Goal: Information Seeking & Learning: Learn about a topic

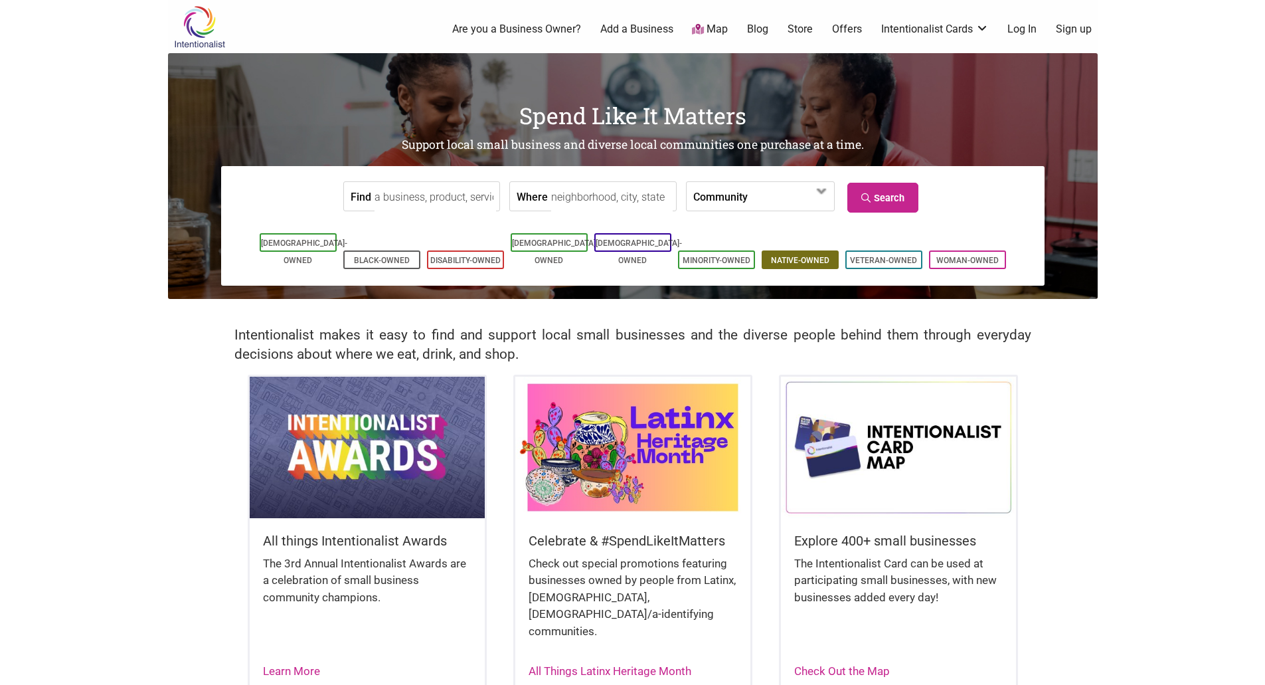
click at [787, 256] on link "Native-Owned" at bounding box center [800, 260] width 58 height 9
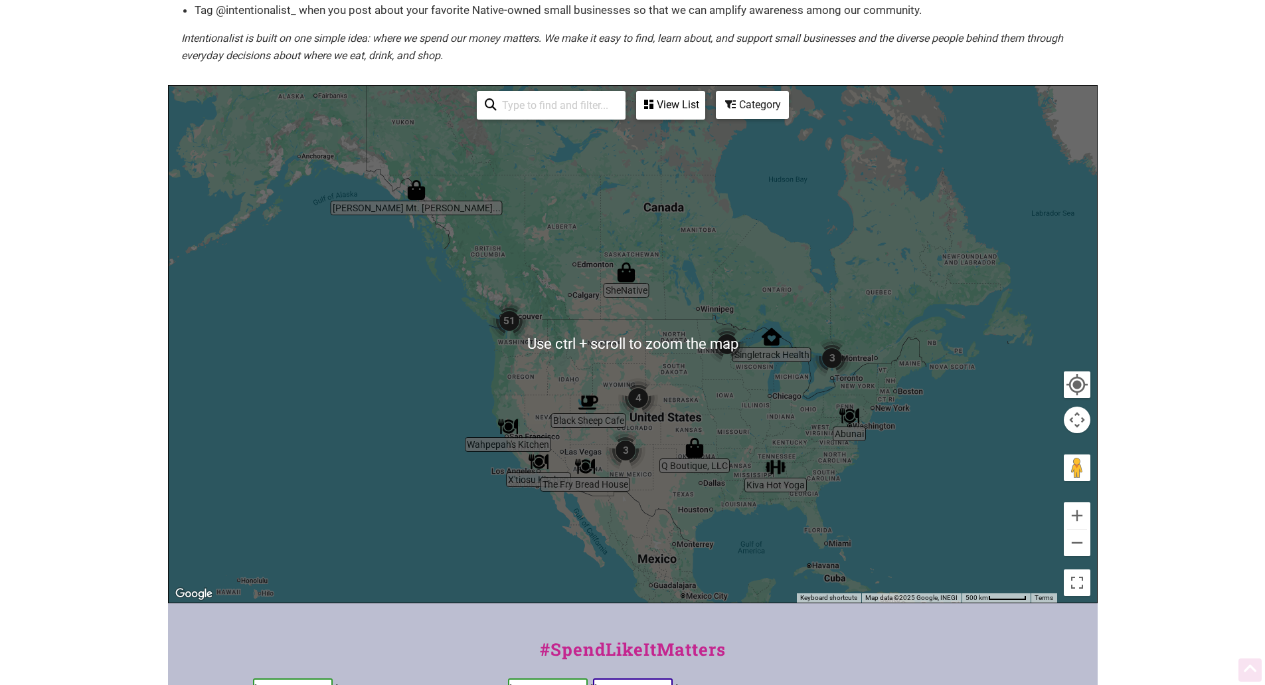
scroll to position [266, 0]
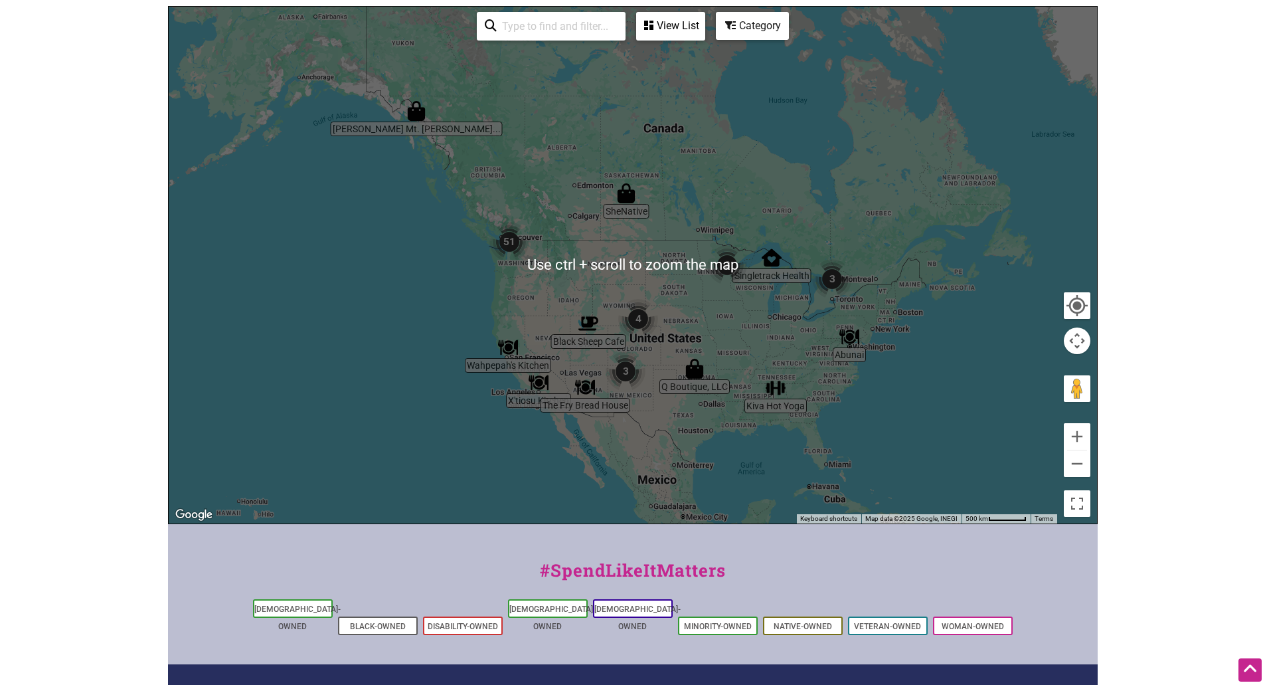
click at [502, 269] on div at bounding box center [633, 265] width 929 height 517
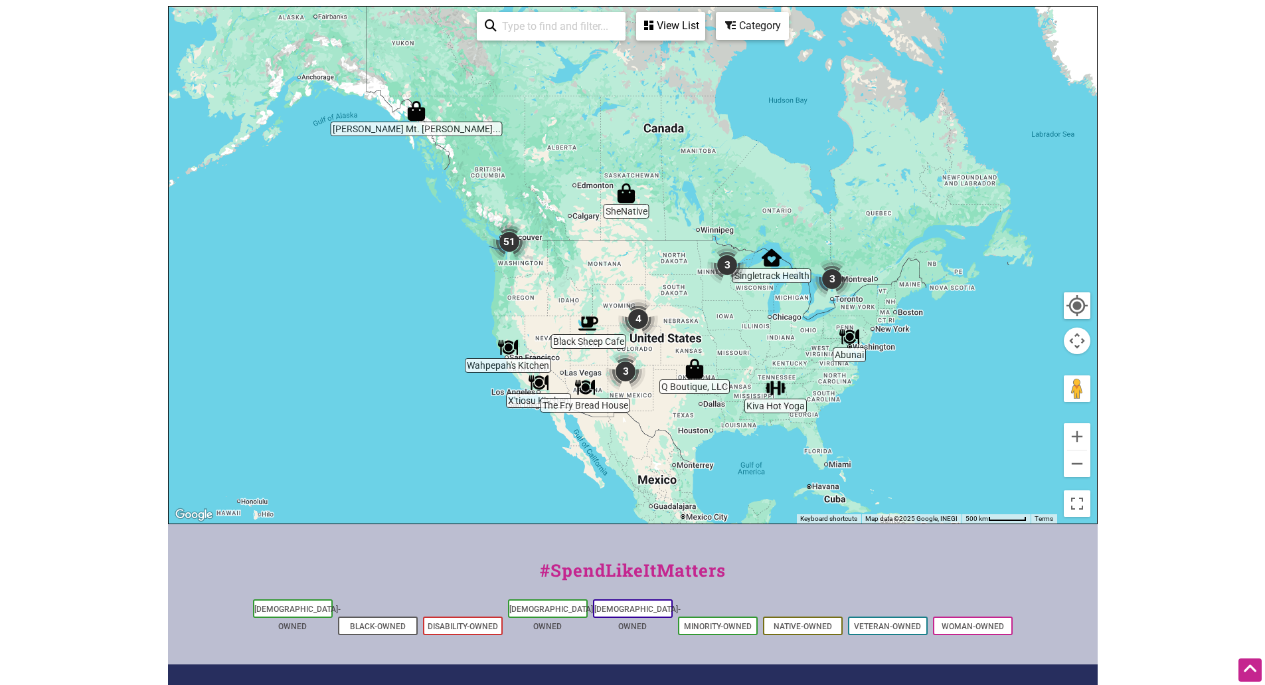
click at [504, 251] on img "51" at bounding box center [510, 242] width 40 height 40
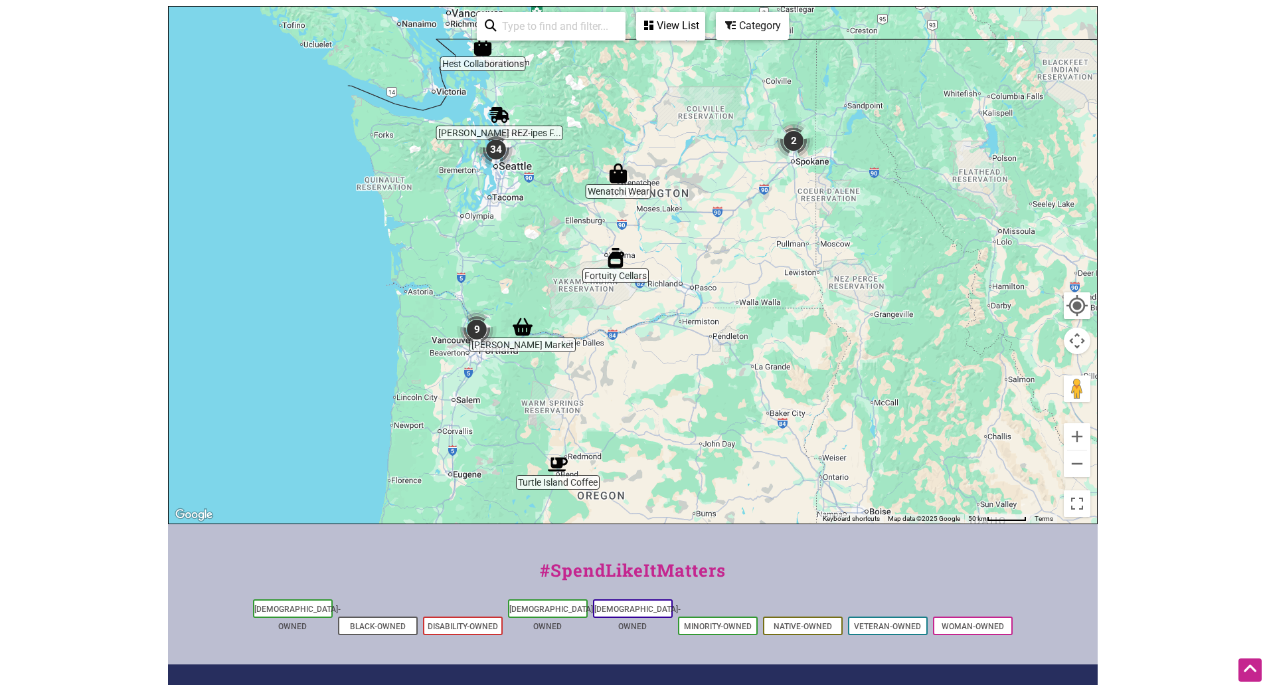
click at [496, 162] on img "34" at bounding box center [496, 150] width 40 height 40
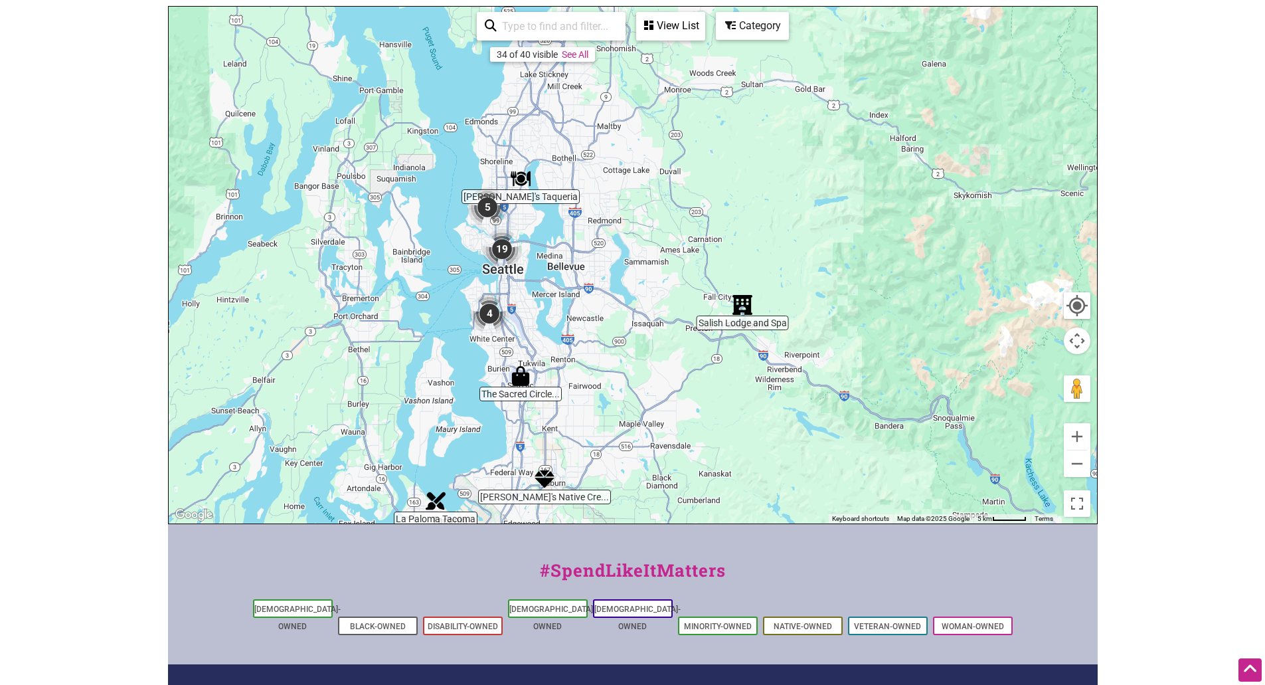
drag, startPoint x: 527, startPoint y: 126, endPoint x: 488, endPoint y: 251, distance: 130.9
click at [488, 251] on div "To navigate, press the arrow keys." at bounding box center [633, 265] width 929 height 517
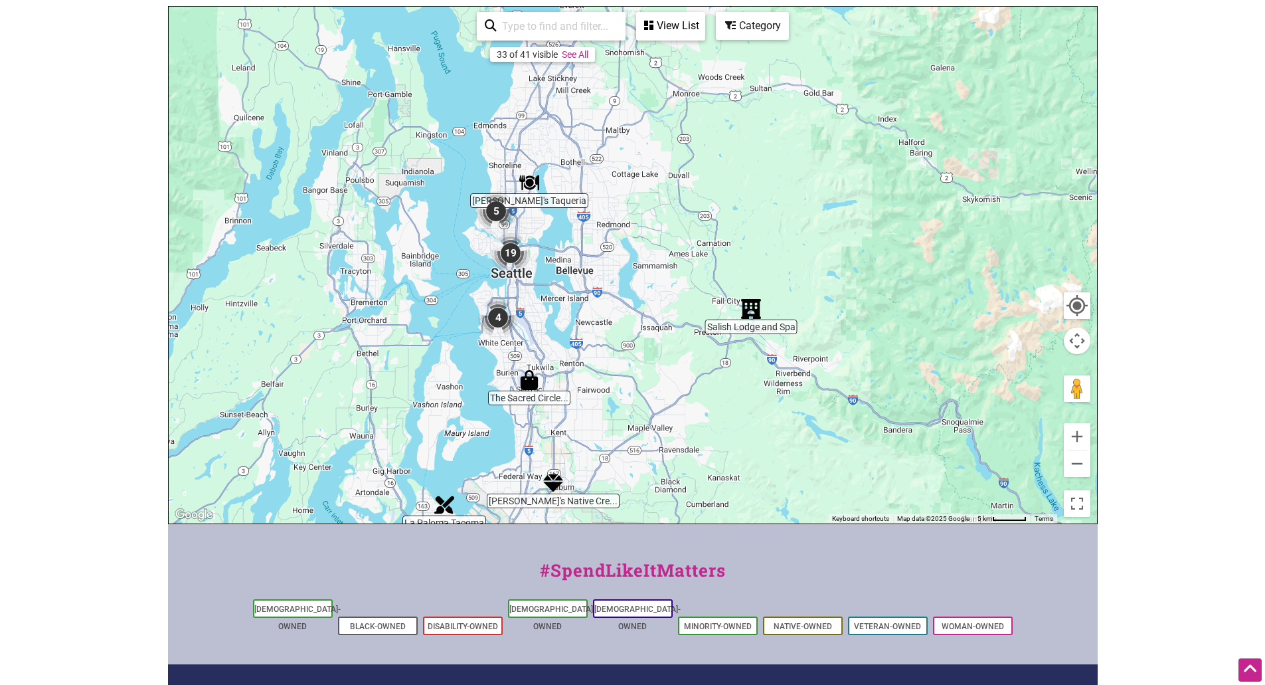
click at [484, 250] on div "To navigate, press the arrow keys." at bounding box center [633, 265] width 929 height 517
click at [533, 243] on div "To navigate, press the arrow keys." at bounding box center [633, 265] width 929 height 517
click at [482, 241] on div "To navigate, press the arrow keys." at bounding box center [633, 265] width 929 height 517
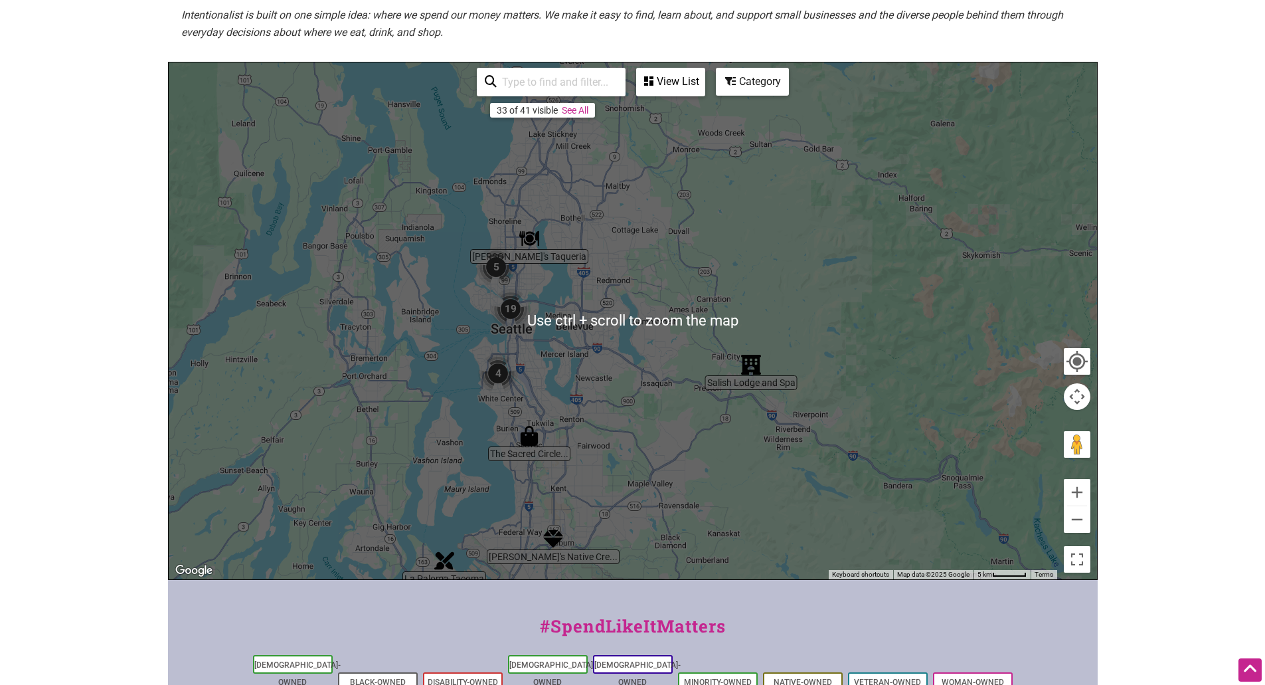
scroll to position [155, 0]
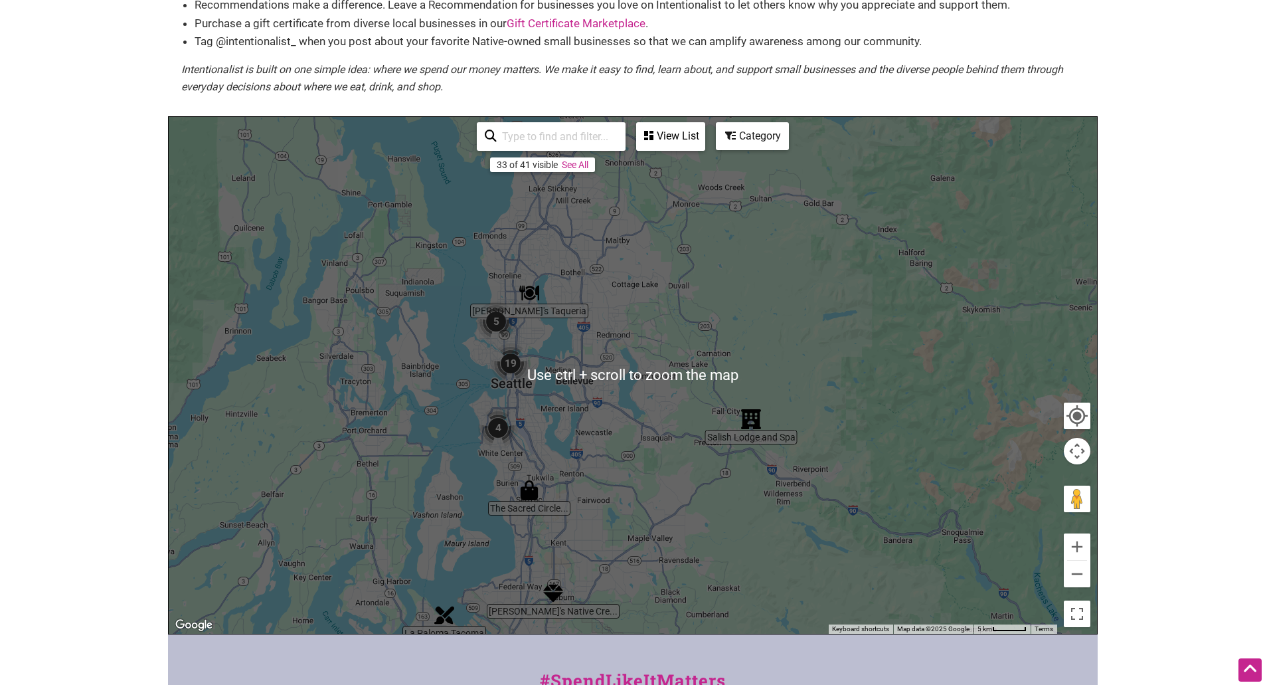
click at [507, 357] on img "19" at bounding box center [511, 363] width 40 height 40
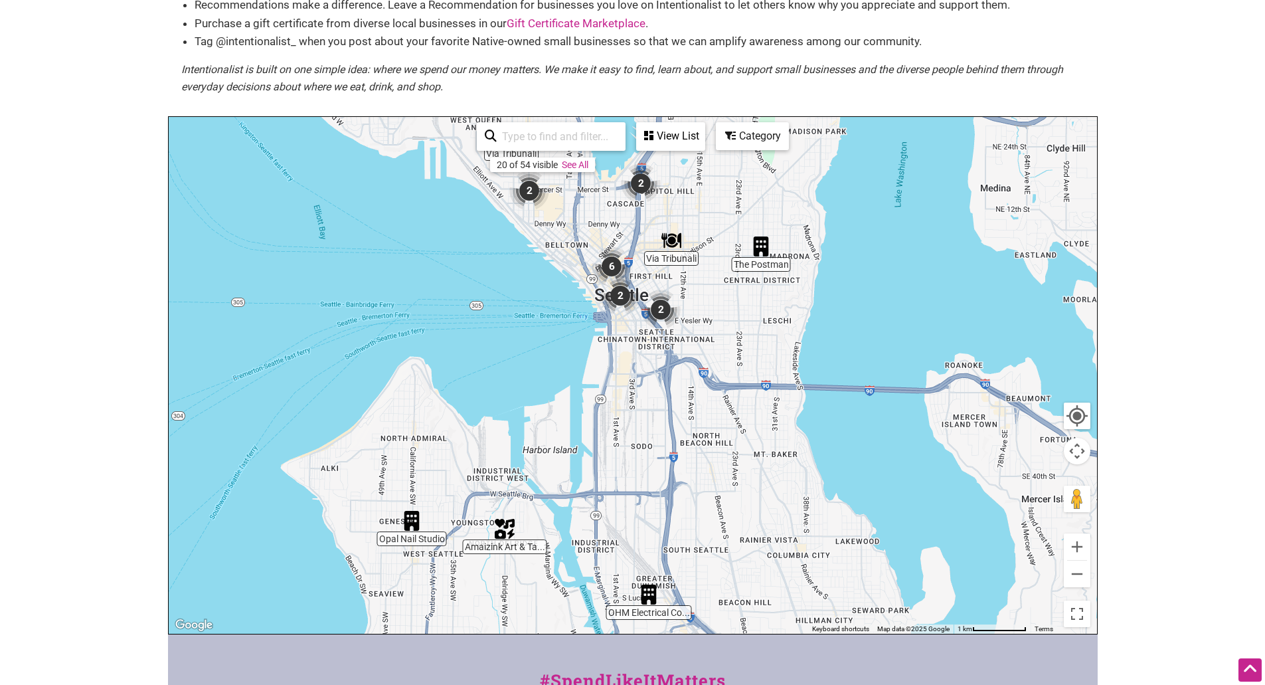
click at [620, 300] on img "2" at bounding box center [620, 296] width 40 height 40
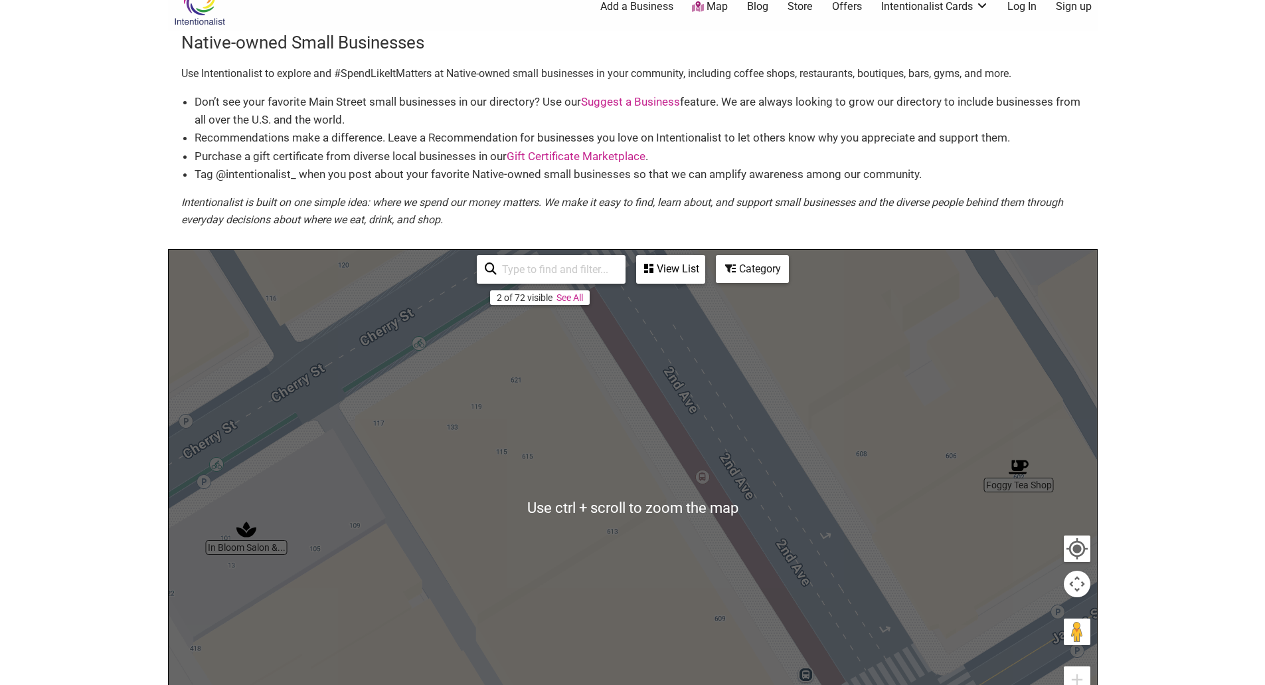
scroll to position [222, 0]
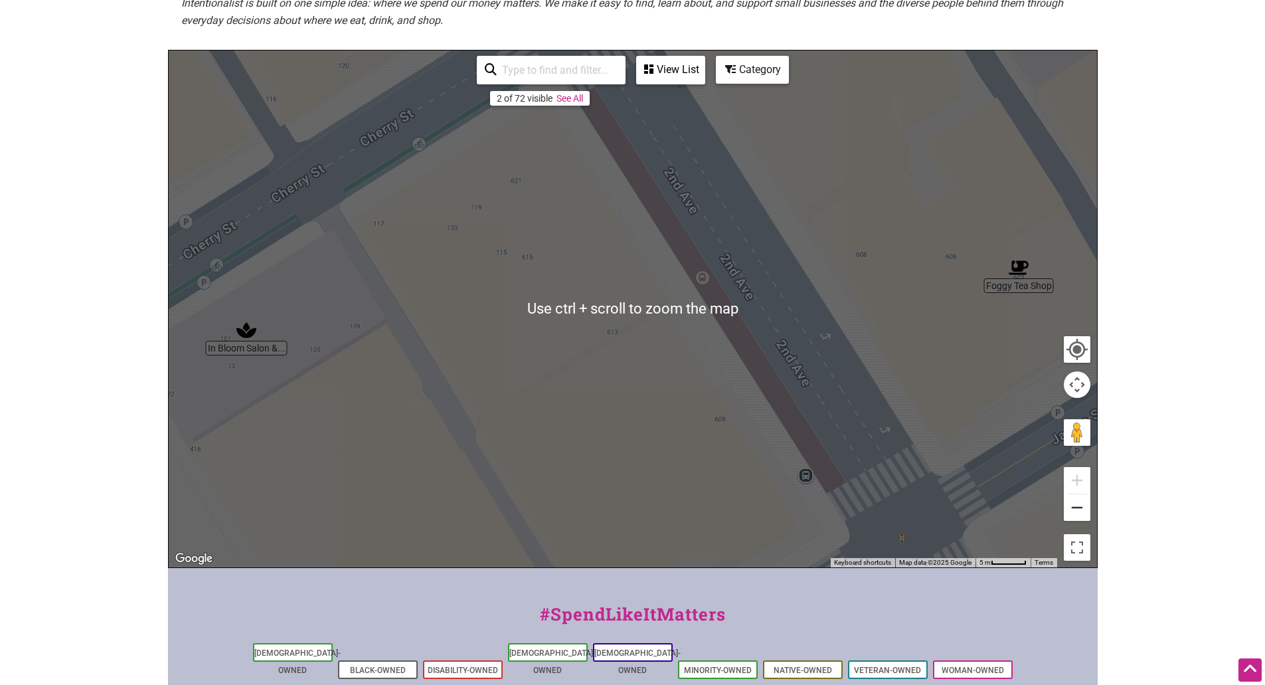
click at [1083, 513] on button "Zoom out" at bounding box center [1077, 507] width 27 height 27
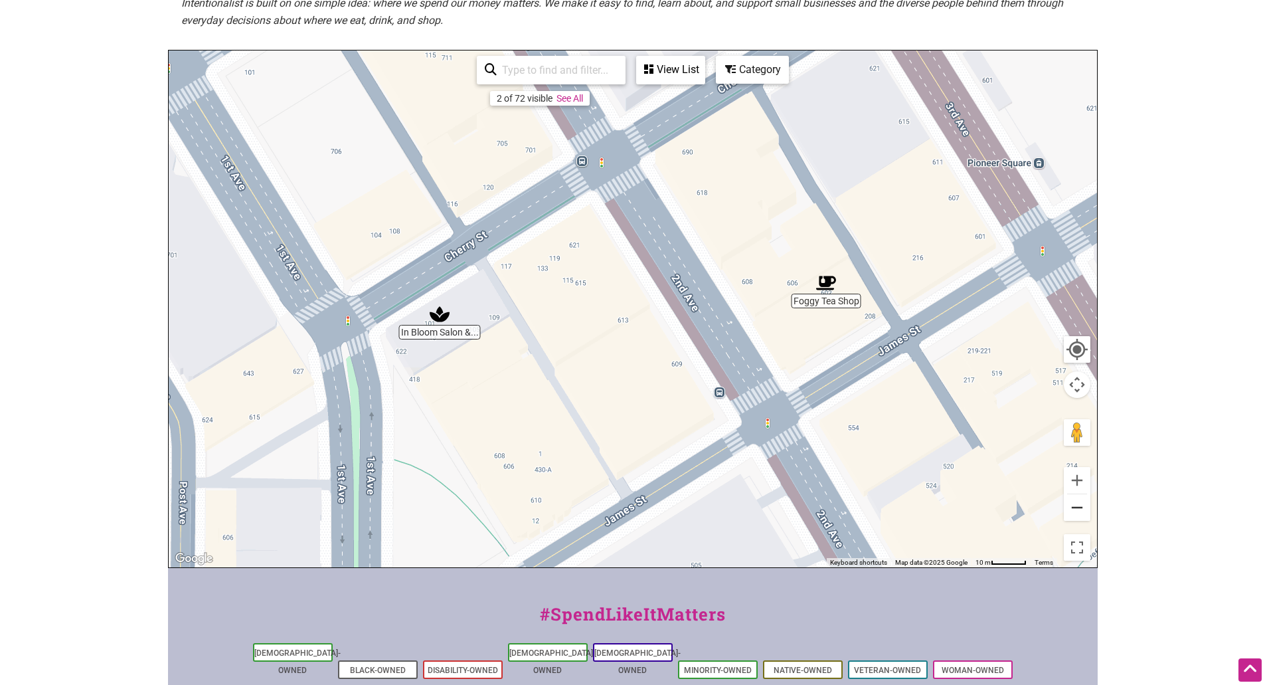
click at [1074, 513] on button "Zoom out" at bounding box center [1077, 507] width 27 height 27
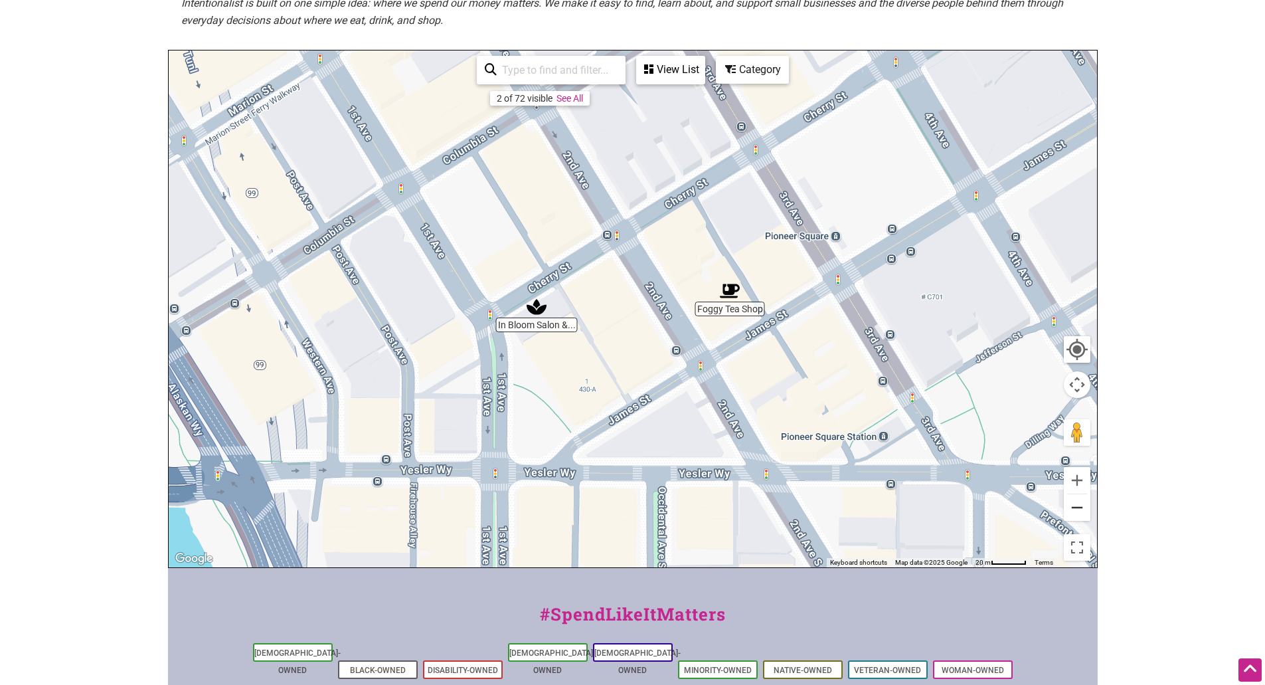
click at [1077, 506] on button "Zoom out" at bounding box center [1077, 507] width 27 height 27
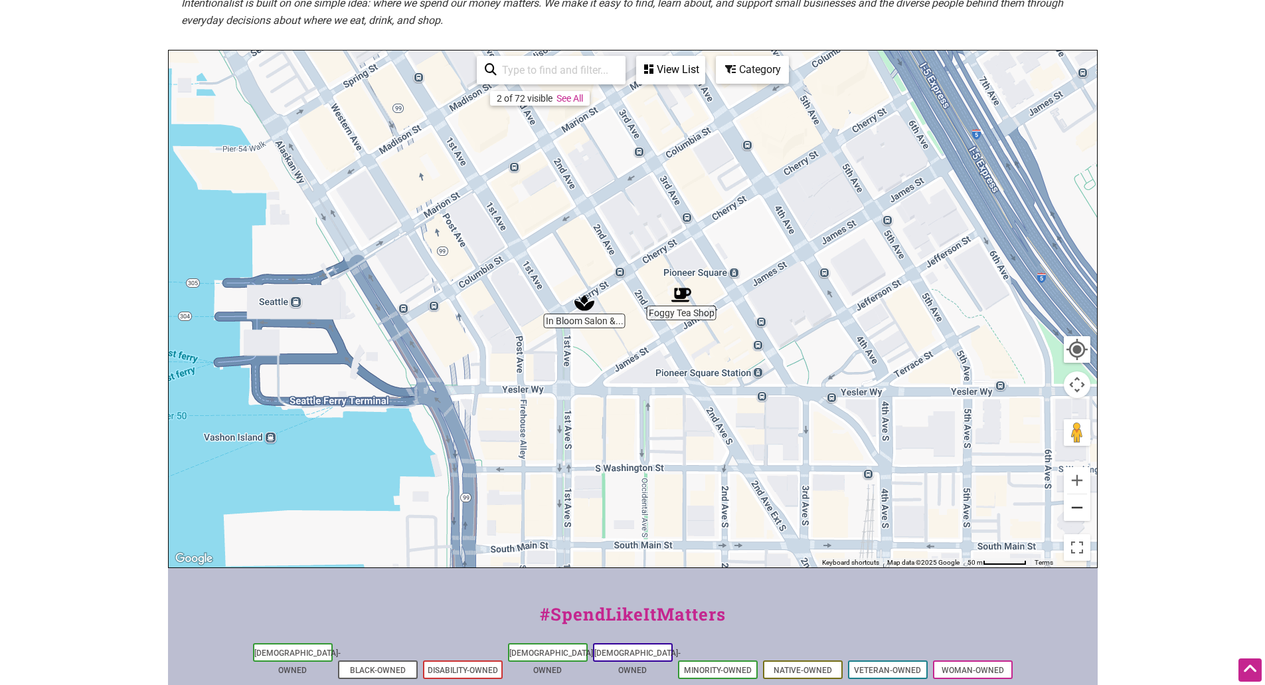
click at [1077, 506] on button "Zoom out" at bounding box center [1077, 507] width 27 height 27
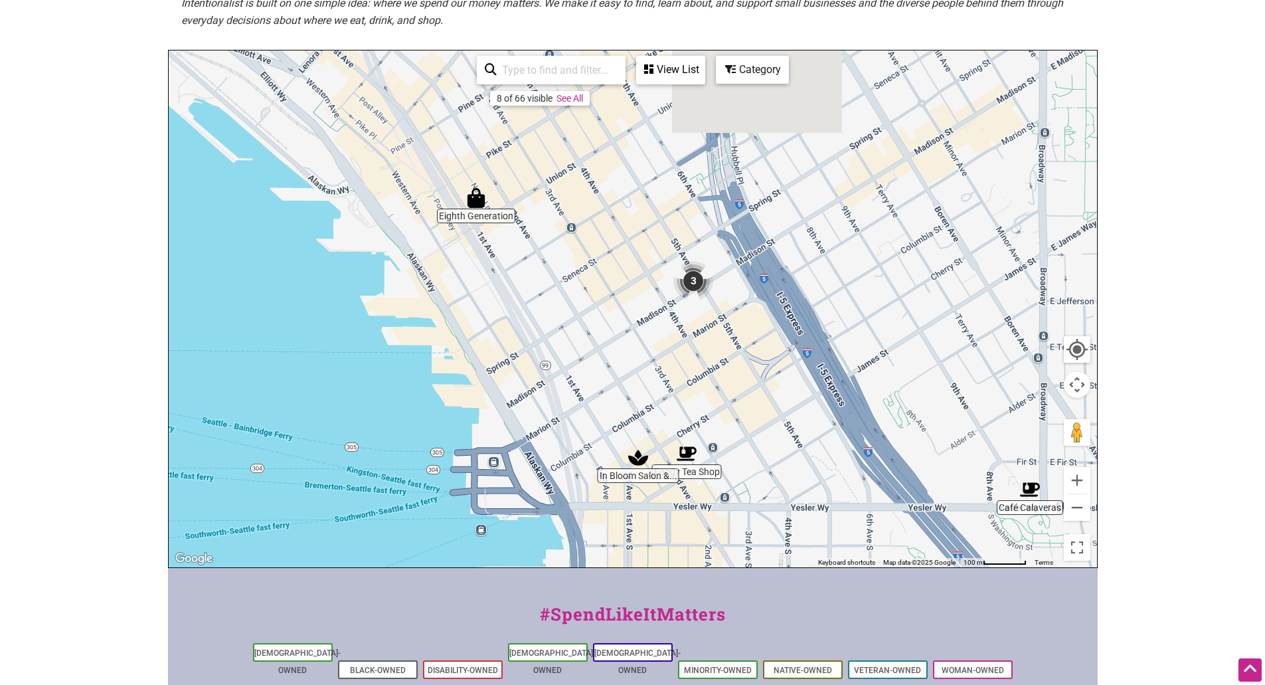
drag, startPoint x: 593, startPoint y: 224, endPoint x: 656, endPoint y: 405, distance: 191.4
click at [659, 407] on div "To navigate, press the arrow keys." at bounding box center [633, 308] width 929 height 517
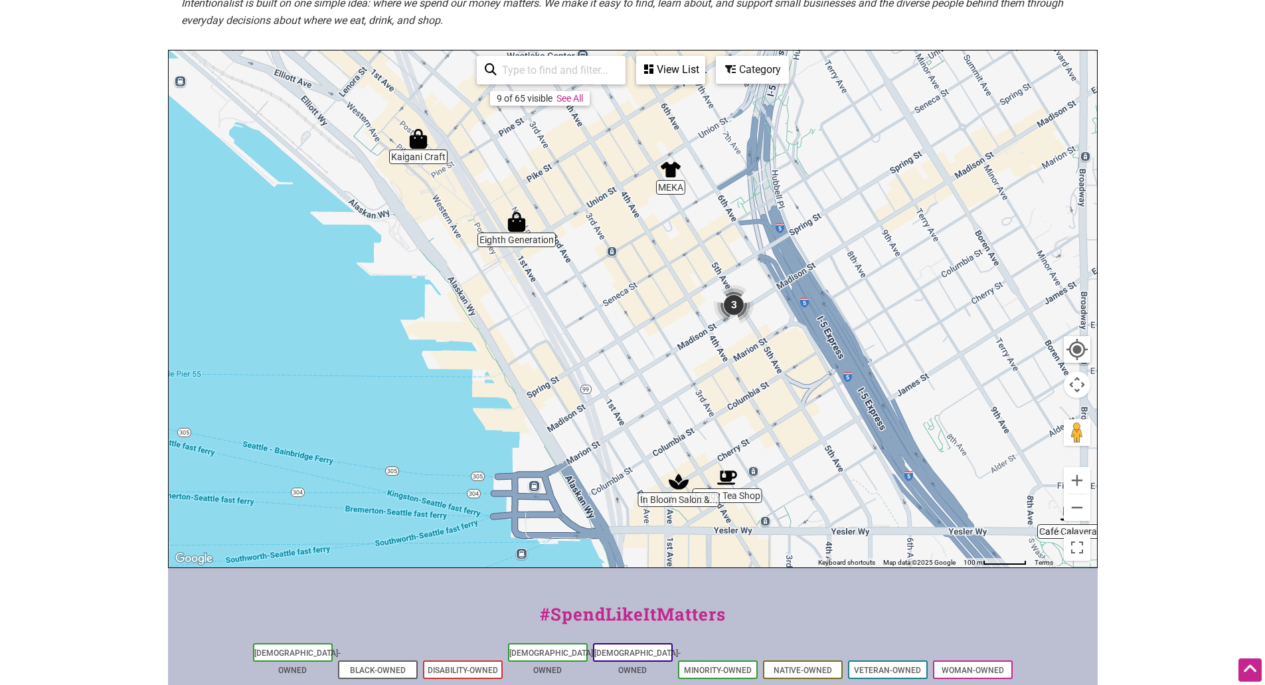
click at [673, 65] on div "View List" at bounding box center [671, 69] width 66 height 25
click at [589, 106] on div "View List" at bounding box center [591, 108] width 239 height 25
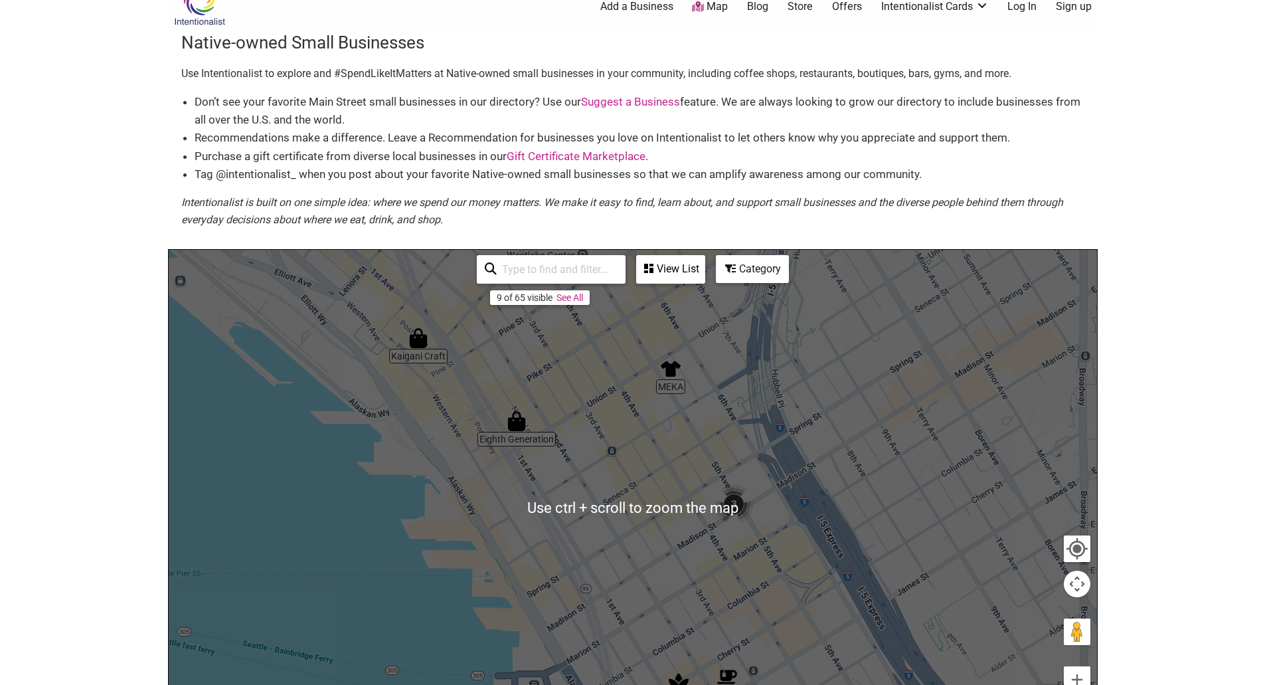
scroll to position [0, 0]
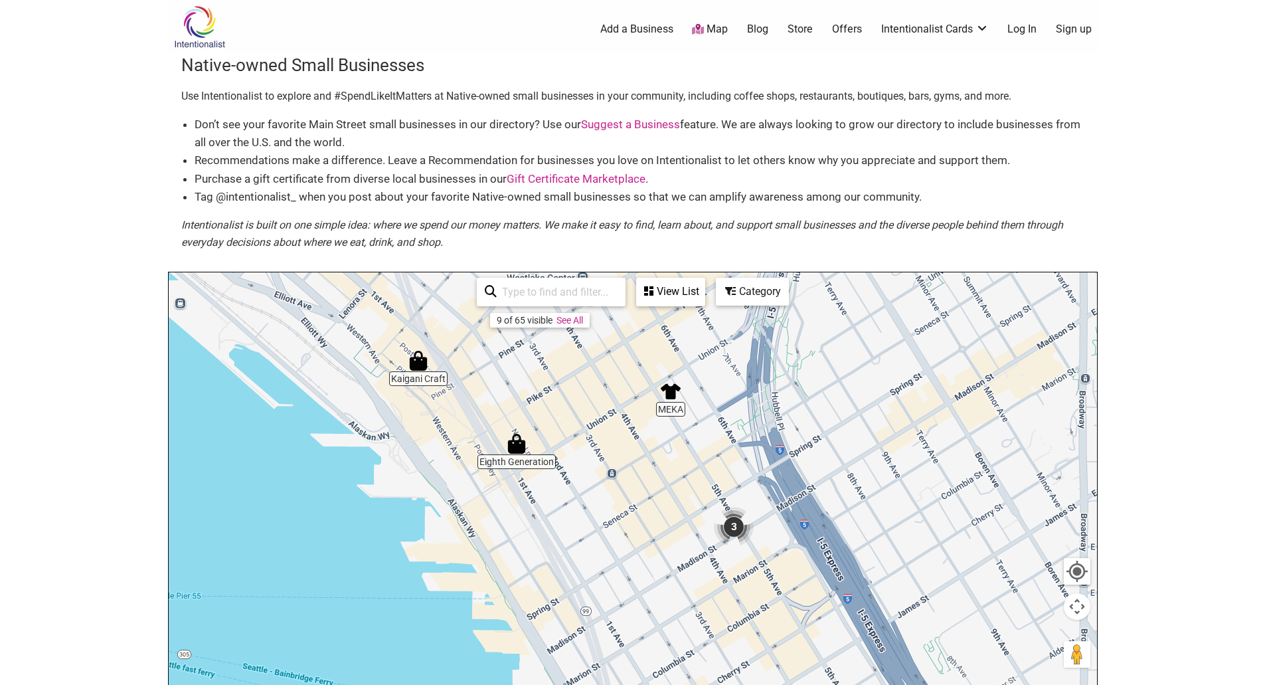
click at [672, 302] on div "View List" at bounding box center [671, 291] width 66 height 25
click at [577, 331] on div "View List" at bounding box center [591, 330] width 239 height 25
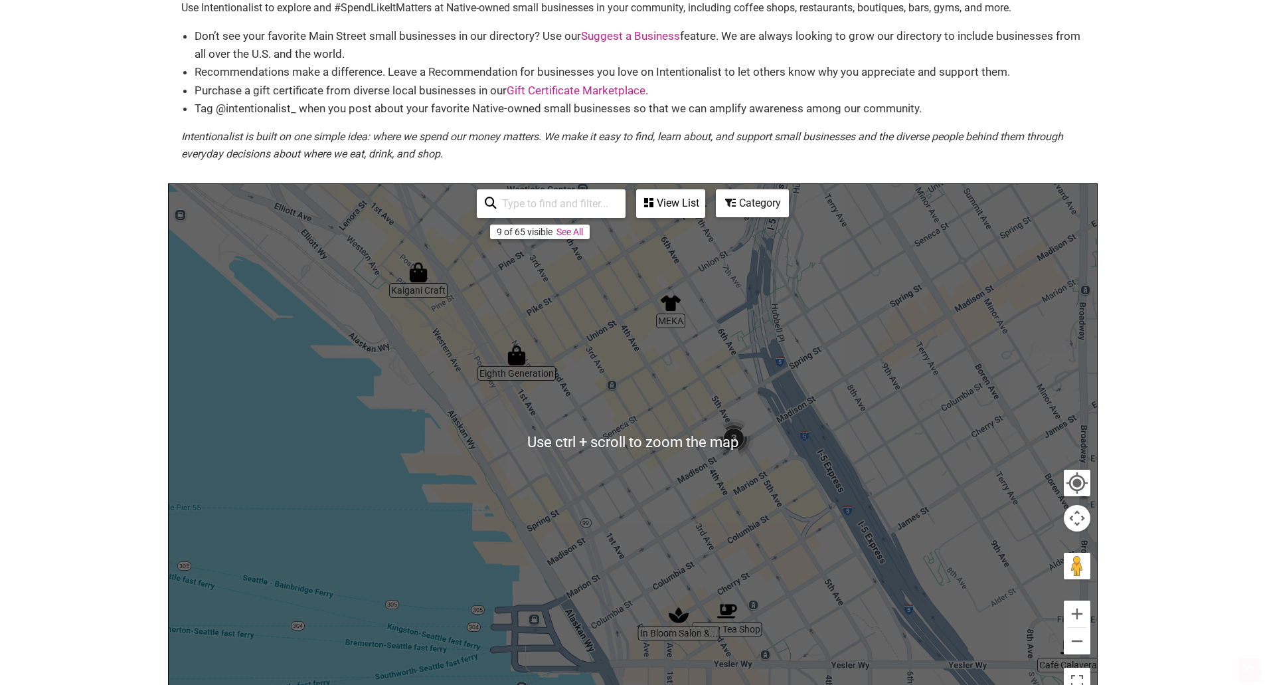
scroll to position [199, 0]
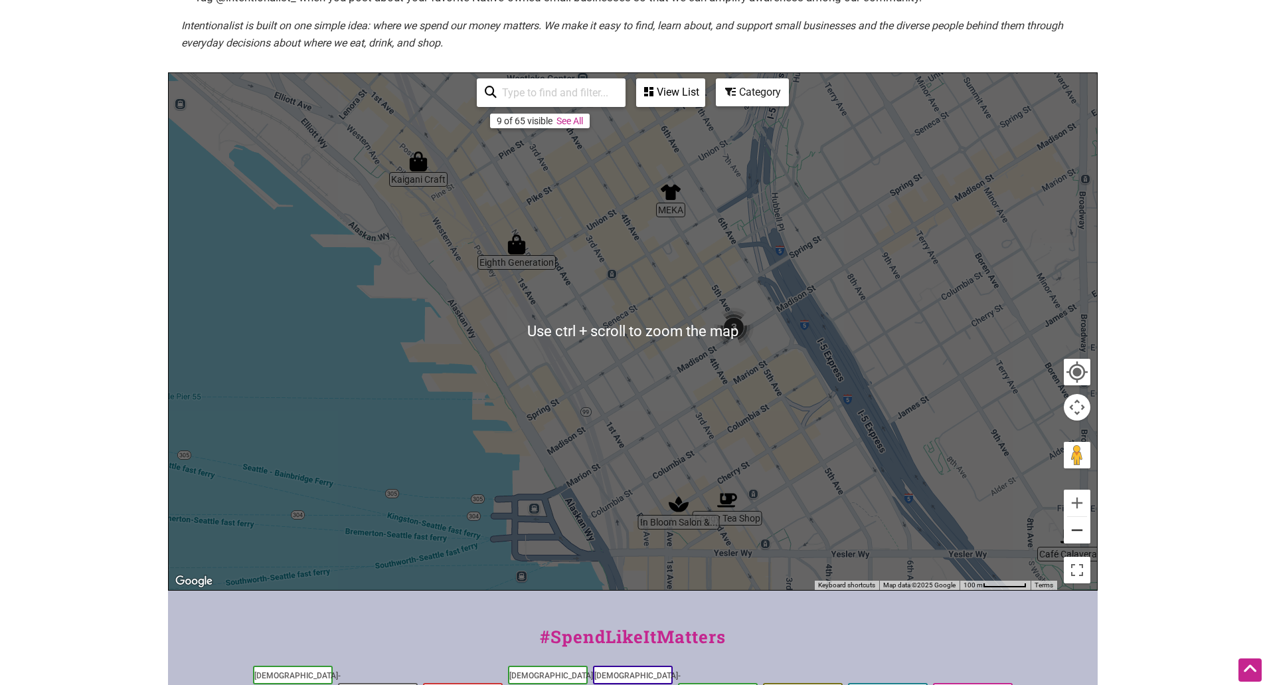
click at [1077, 531] on button "Zoom out" at bounding box center [1077, 530] width 27 height 27
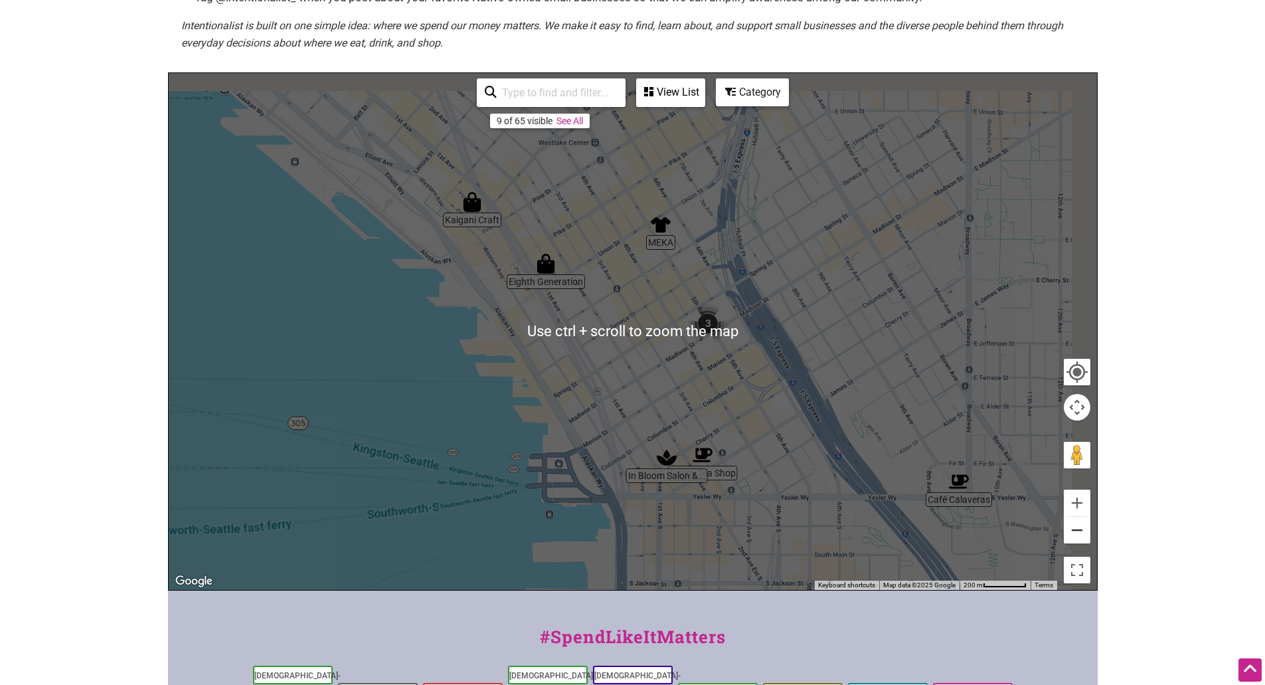
click at [1077, 531] on button "Zoom out" at bounding box center [1077, 530] width 27 height 27
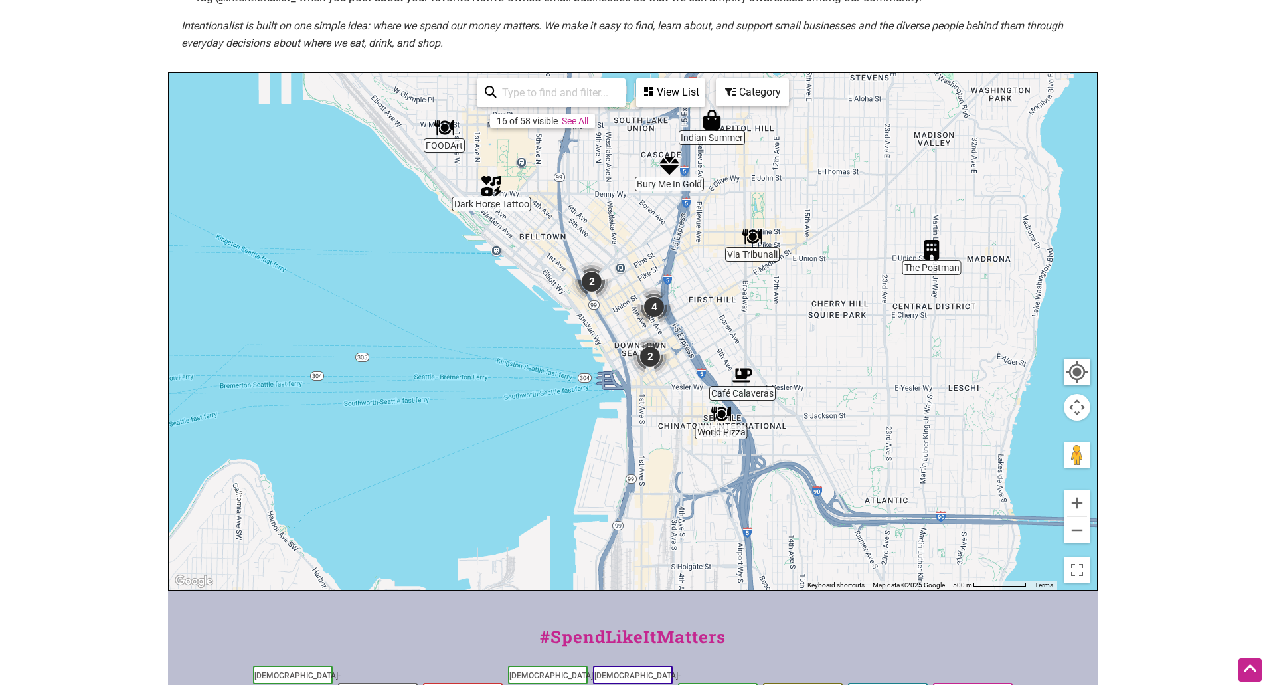
click at [593, 284] on img "2" at bounding box center [592, 282] width 40 height 40
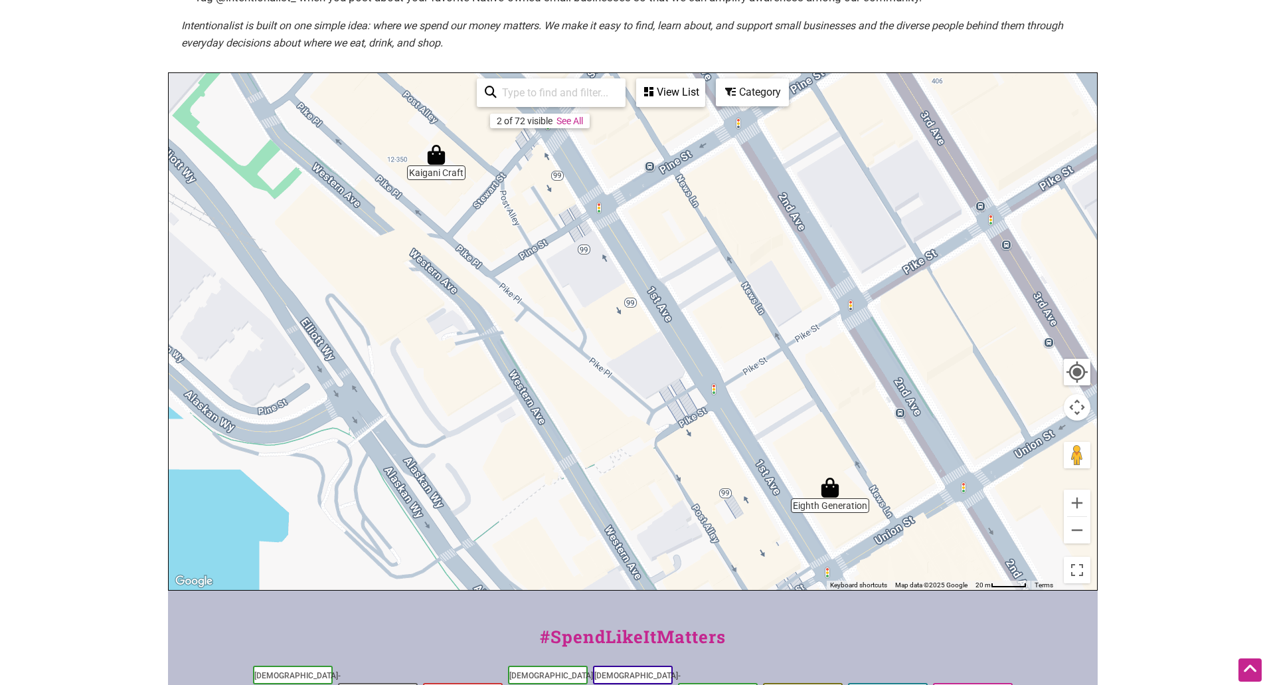
click at [439, 161] on img "Kaigani Craft" at bounding box center [436, 155] width 20 height 20
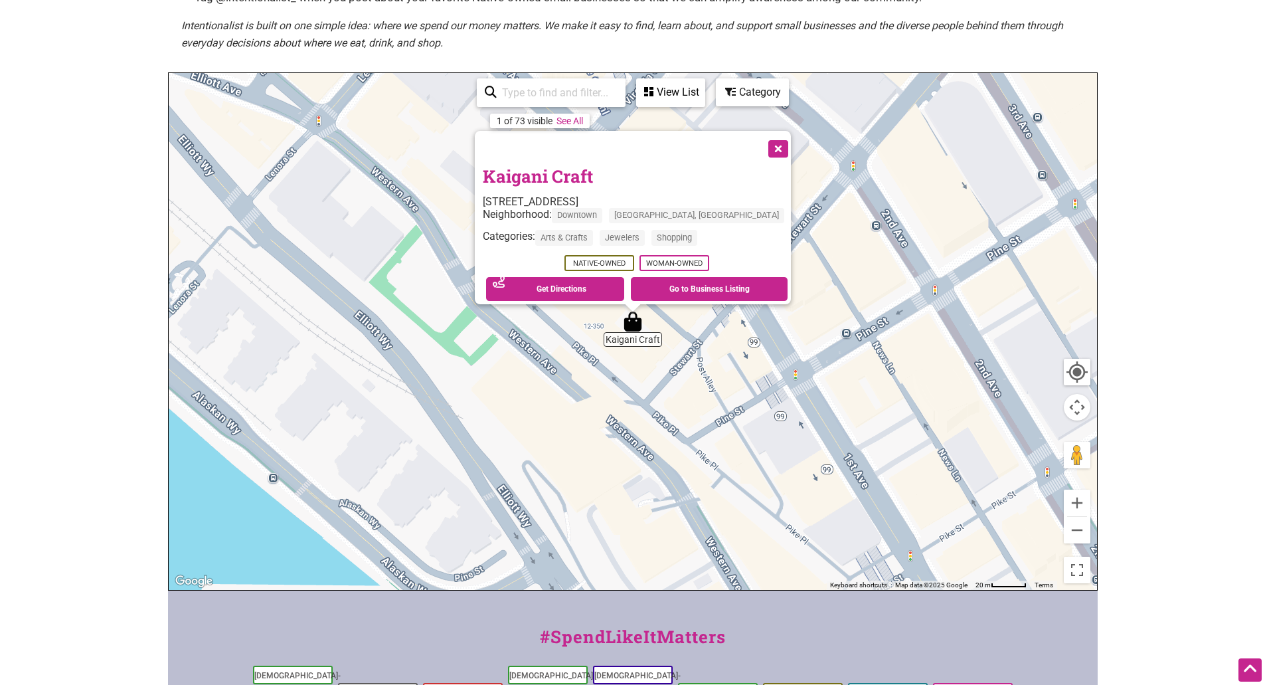
click at [589, 171] on link "Kaigani Craft" at bounding box center [538, 176] width 110 height 23
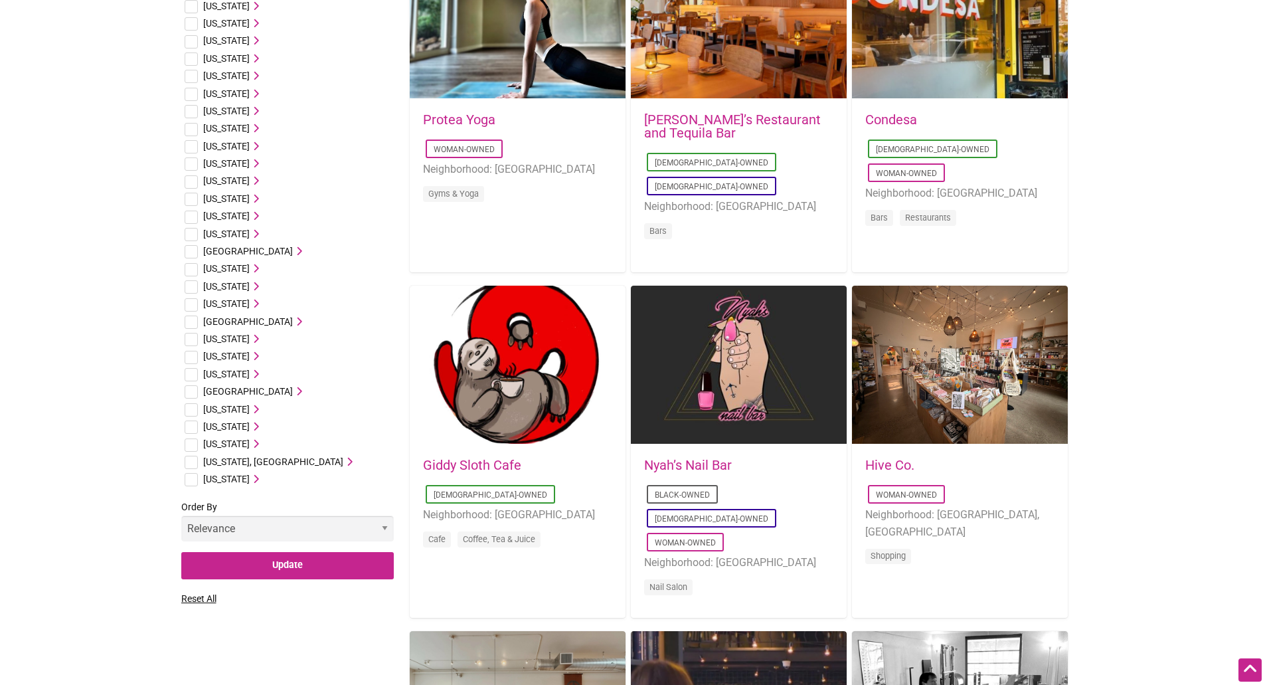
scroll to position [664, 0]
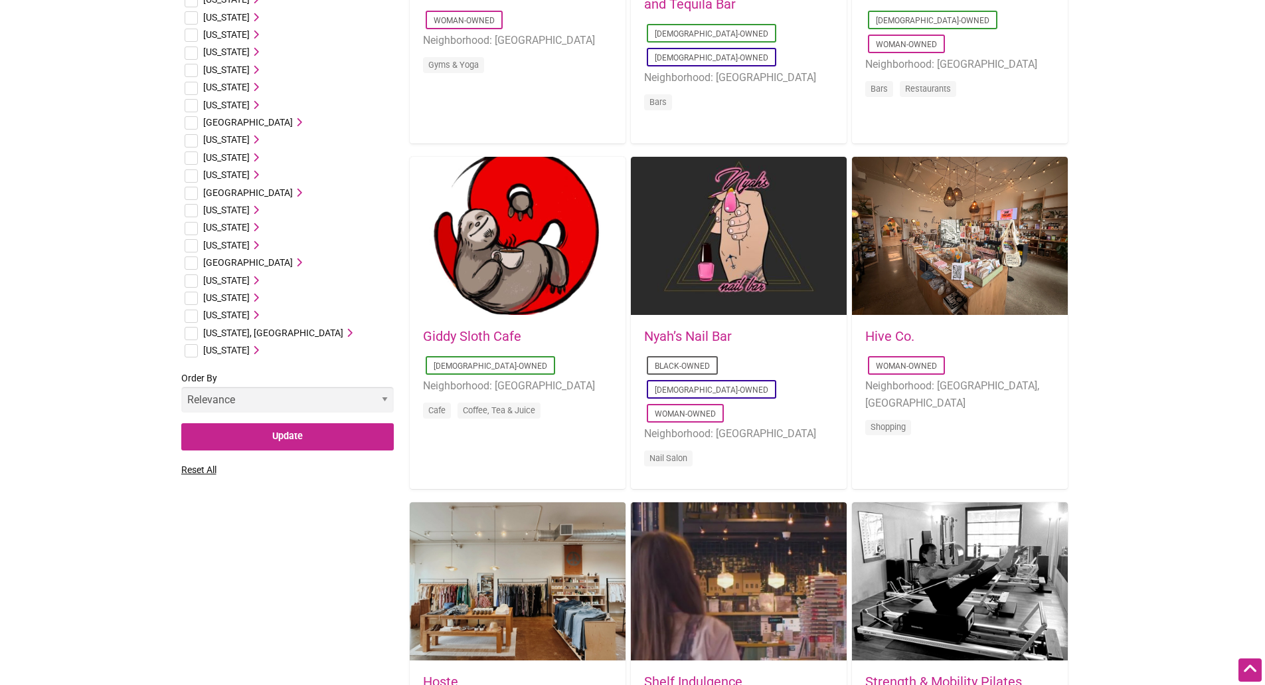
click at [193, 314] on input "checkbox" at bounding box center [191, 316] width 13 height 13
checkbox input "true"
click at [256, 316] on icon at bounding box center [254, 314] width 9 height 9
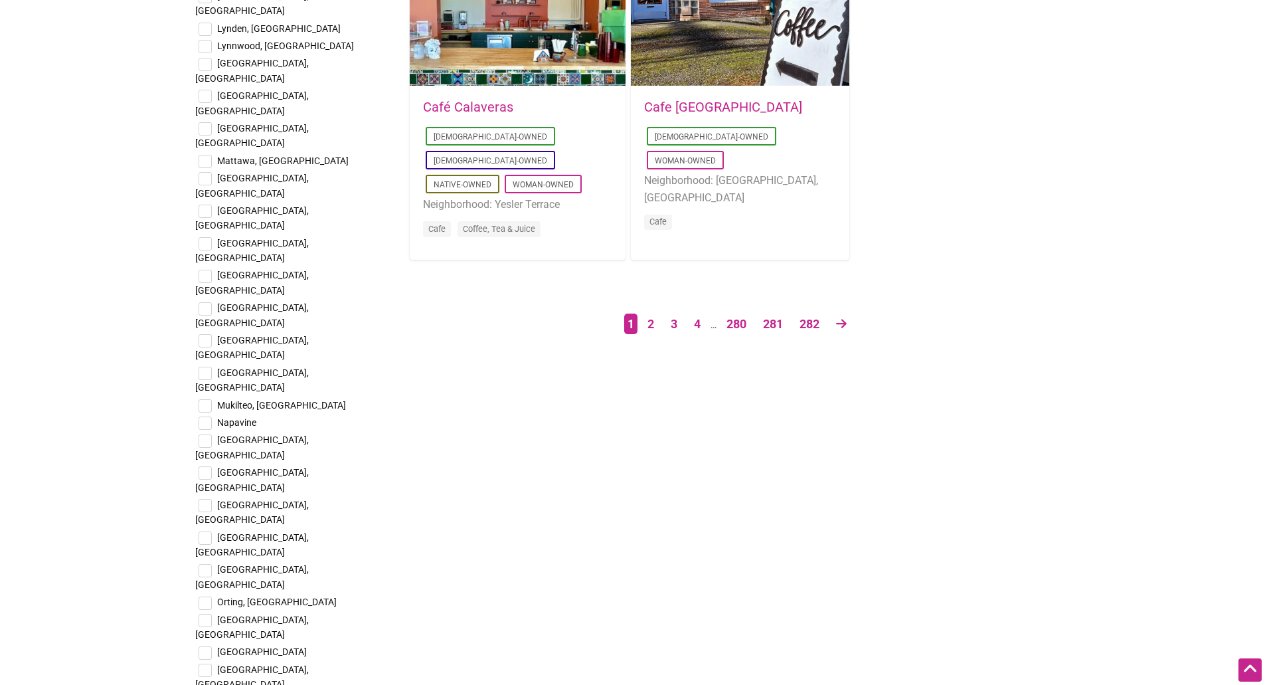
scroll to position [2259, 0]
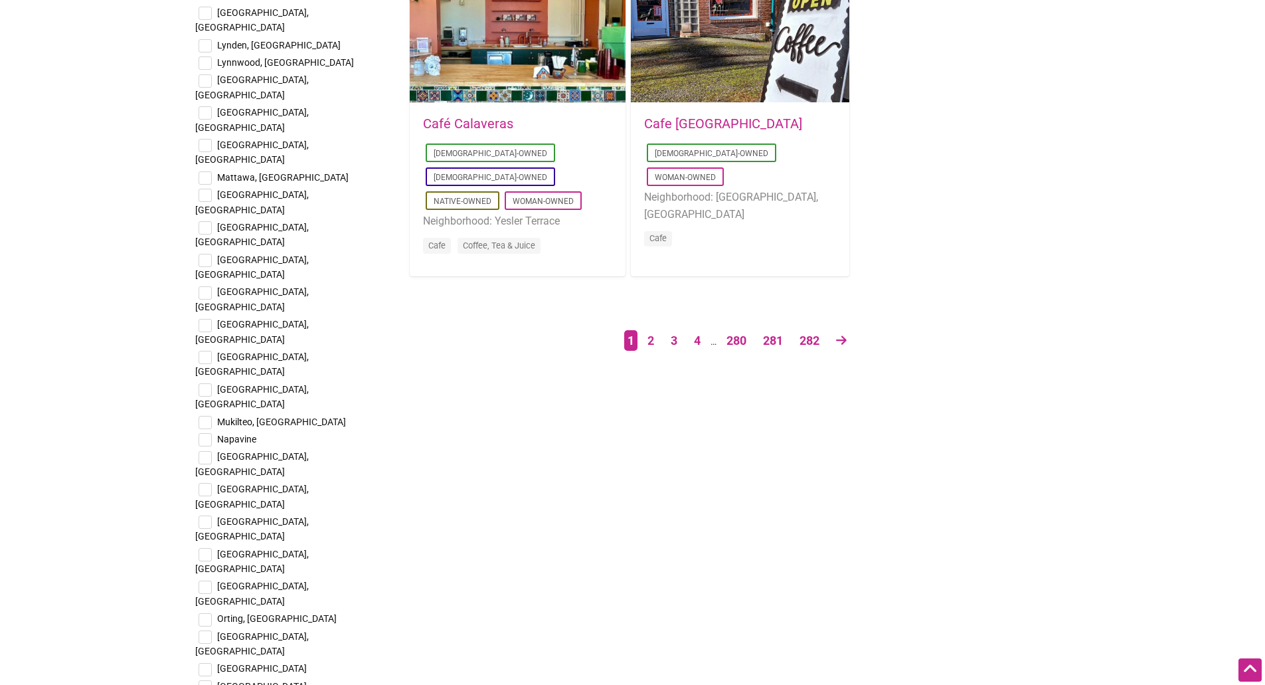
checkbox input "true"
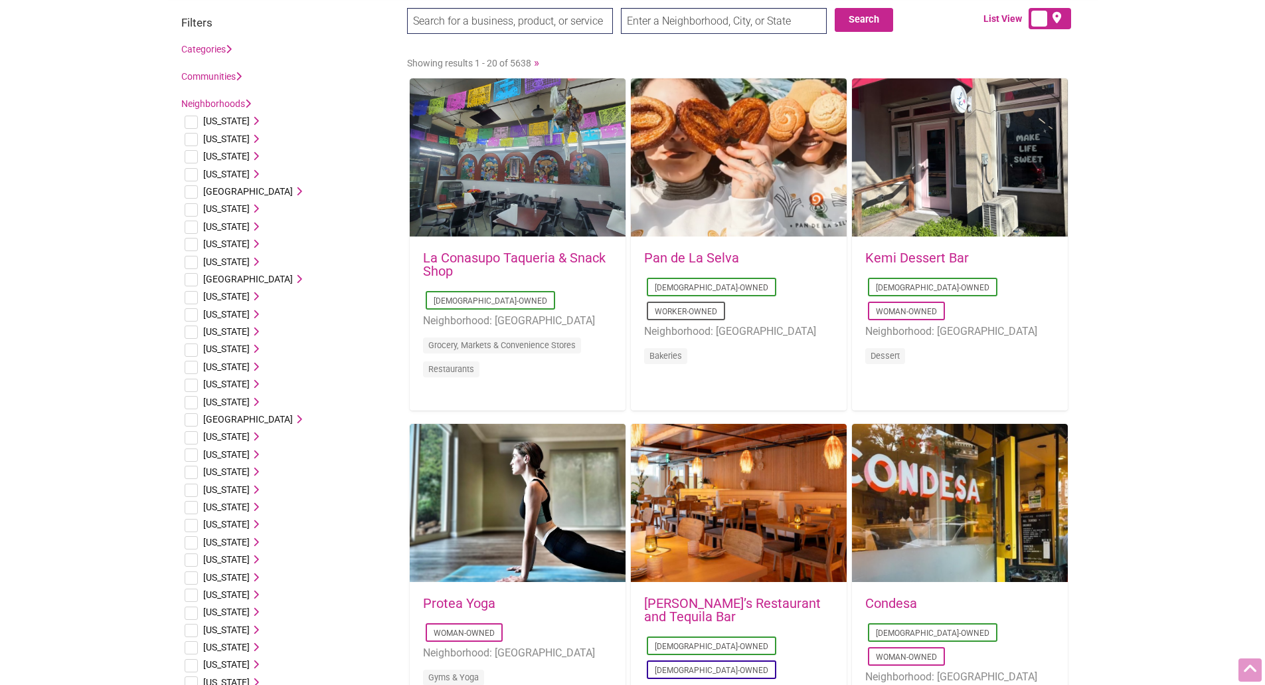
scroll to position [0, 0]
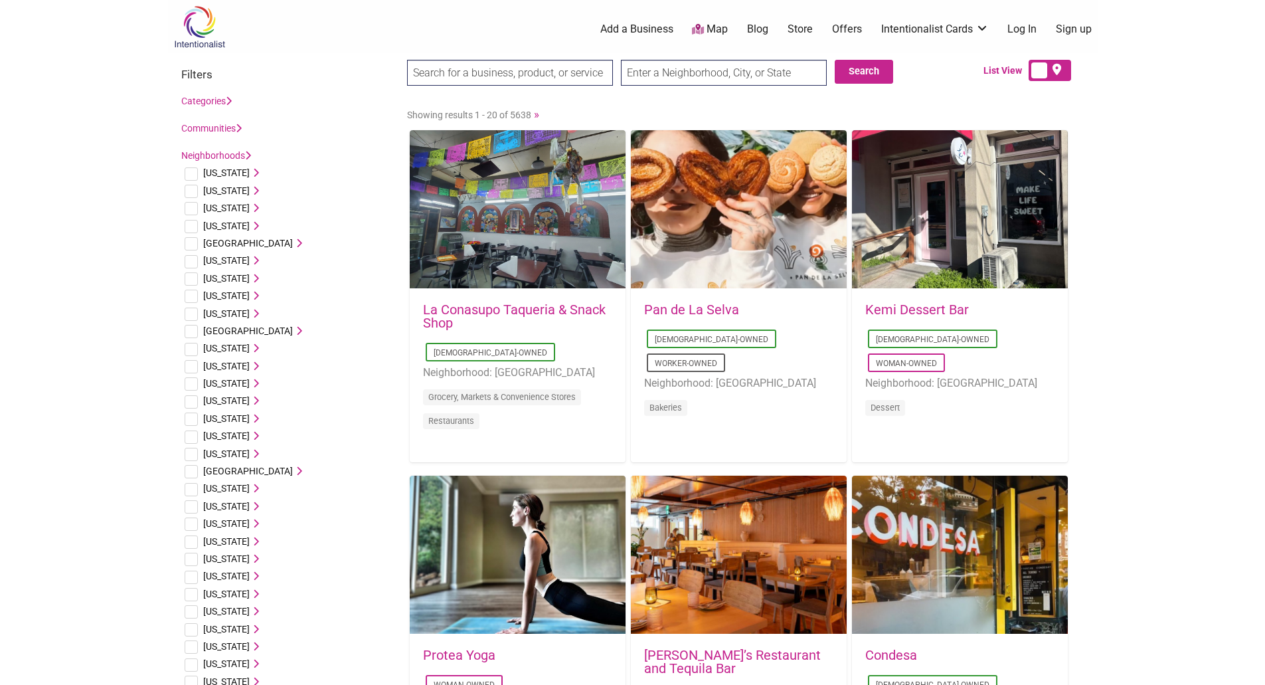
click at [240, 131] on icon at bounding box center [239, 128] width 6 height 9
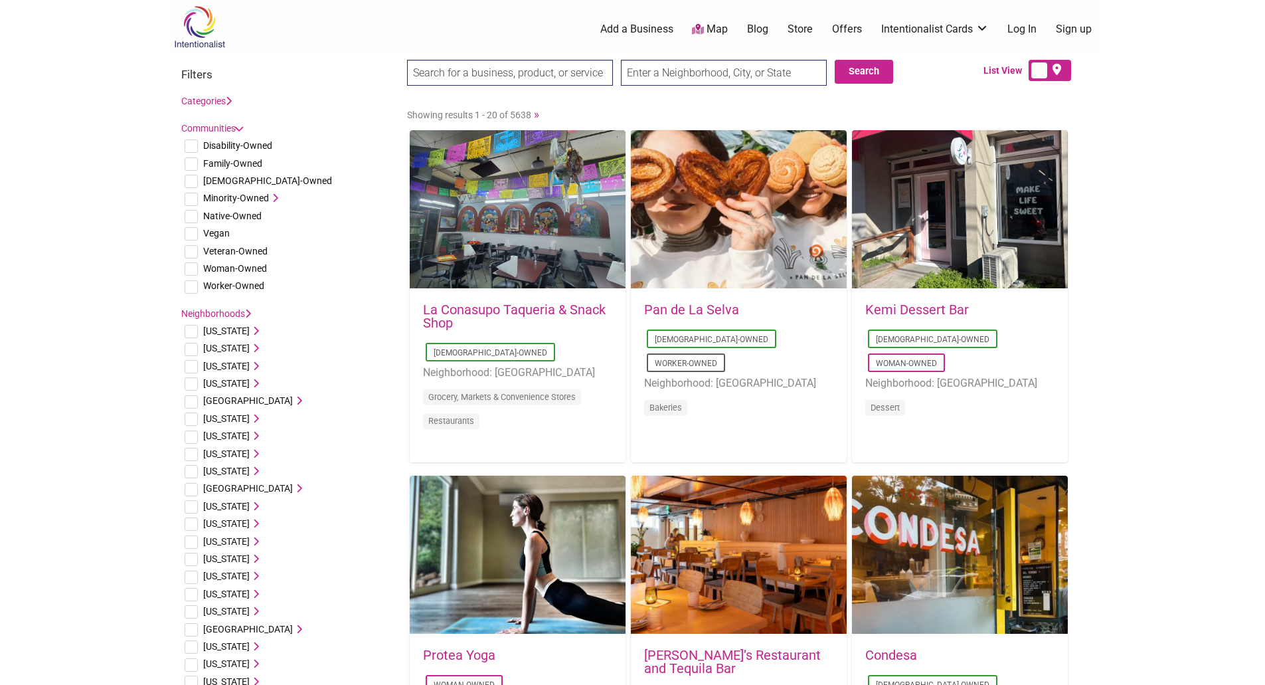
click at [238, 129] on icon at bounding box center [238, 129] width 9 height 6
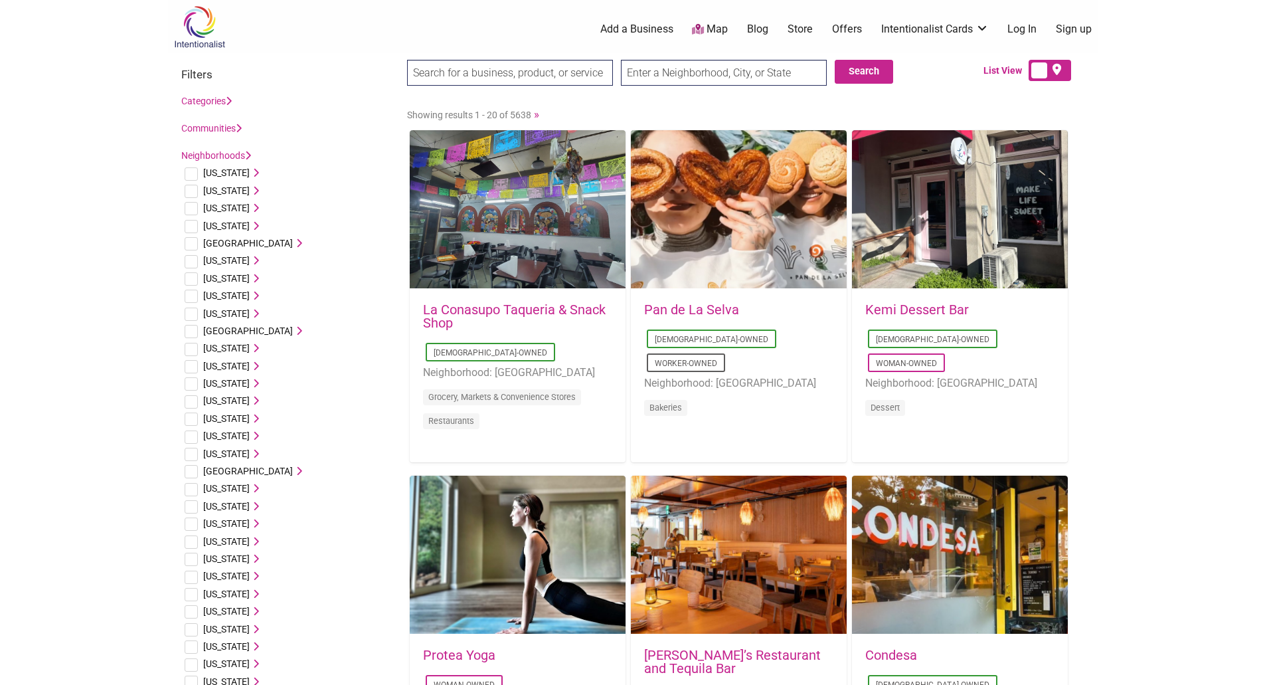
click at [225, 102] on link "Categories" at bounding box center [206, 101] width 50 height 11
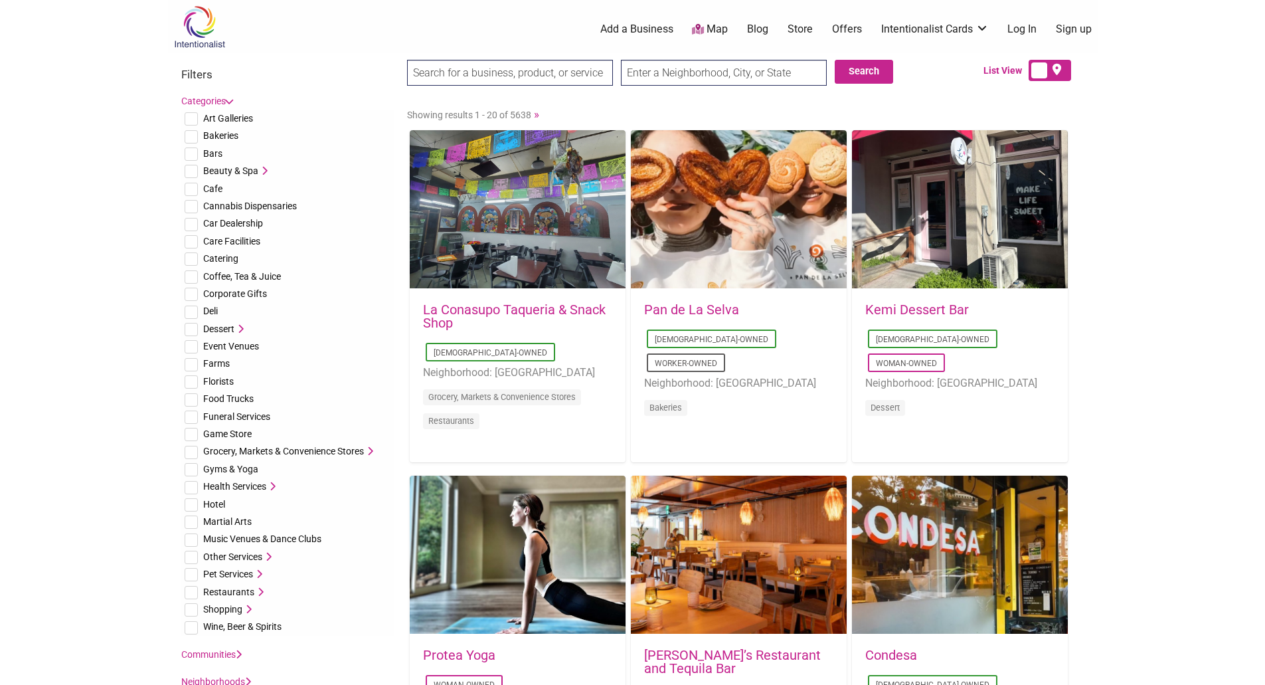
click at [266, 168] on icon at bounding box center [262, 170] width 9 height 9
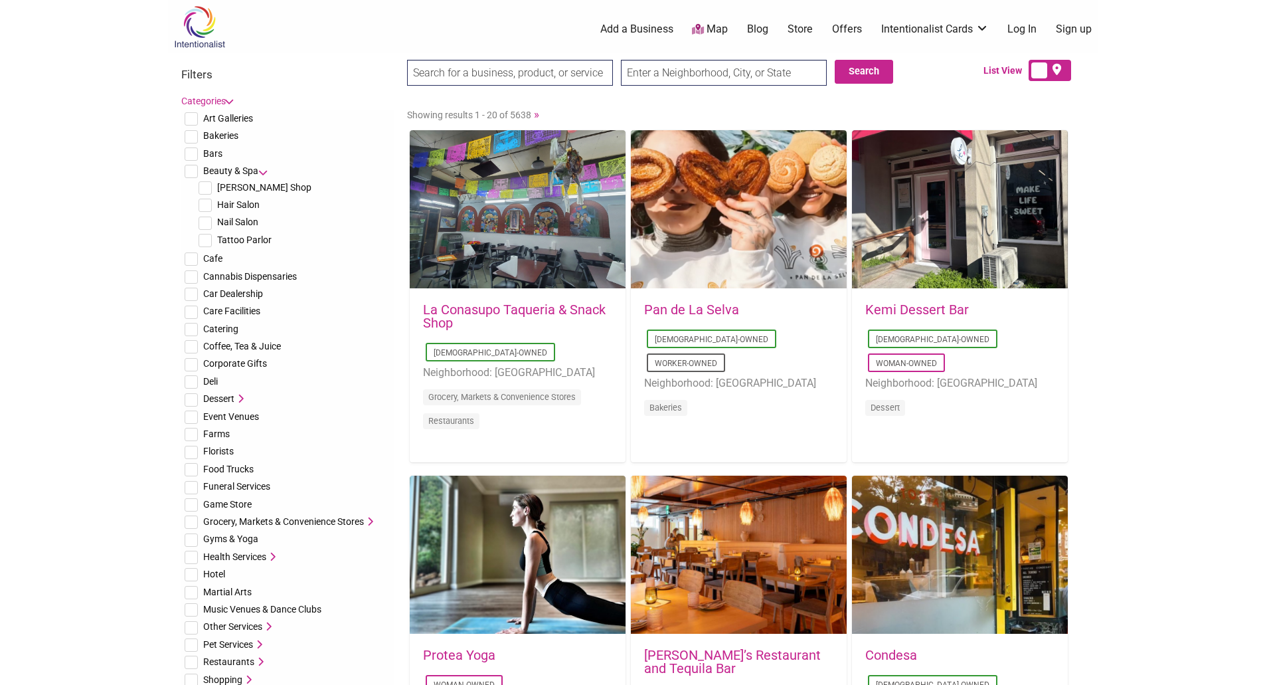
click at [264, 167] on icon at bounding box center [262, 170] width 9 height 9
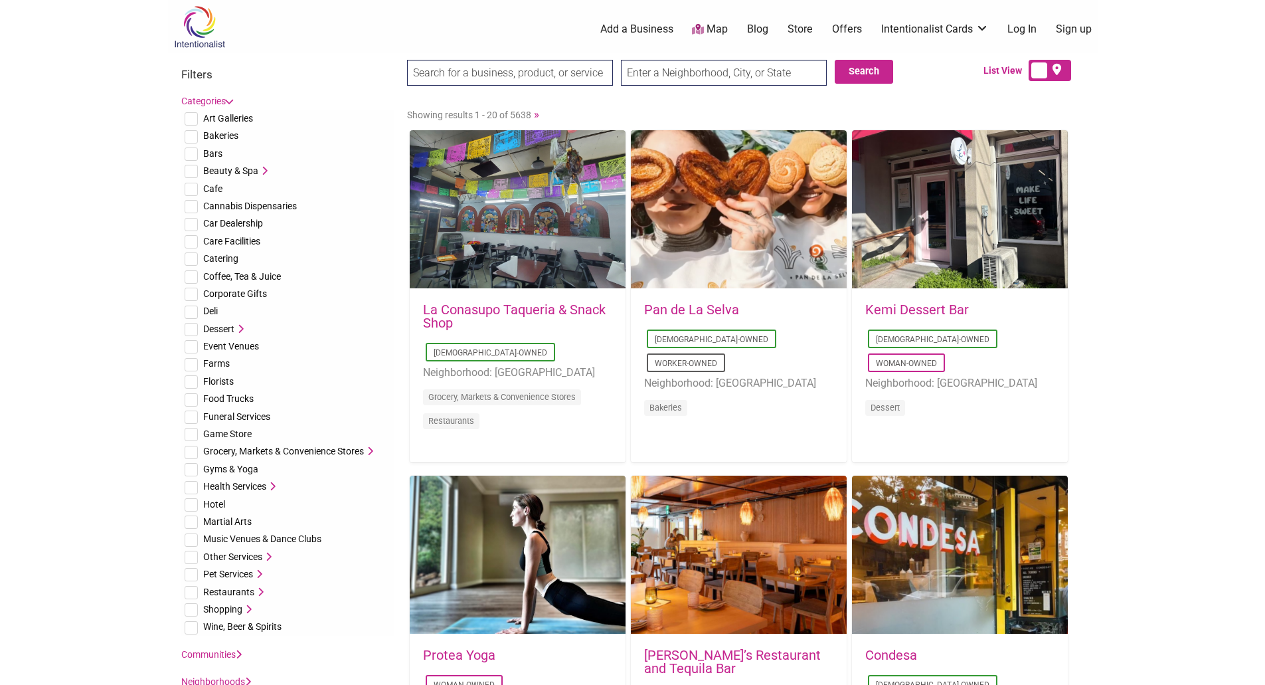
click at [265, 167] on icon at bounding box center [262, 170] width 9 height 9
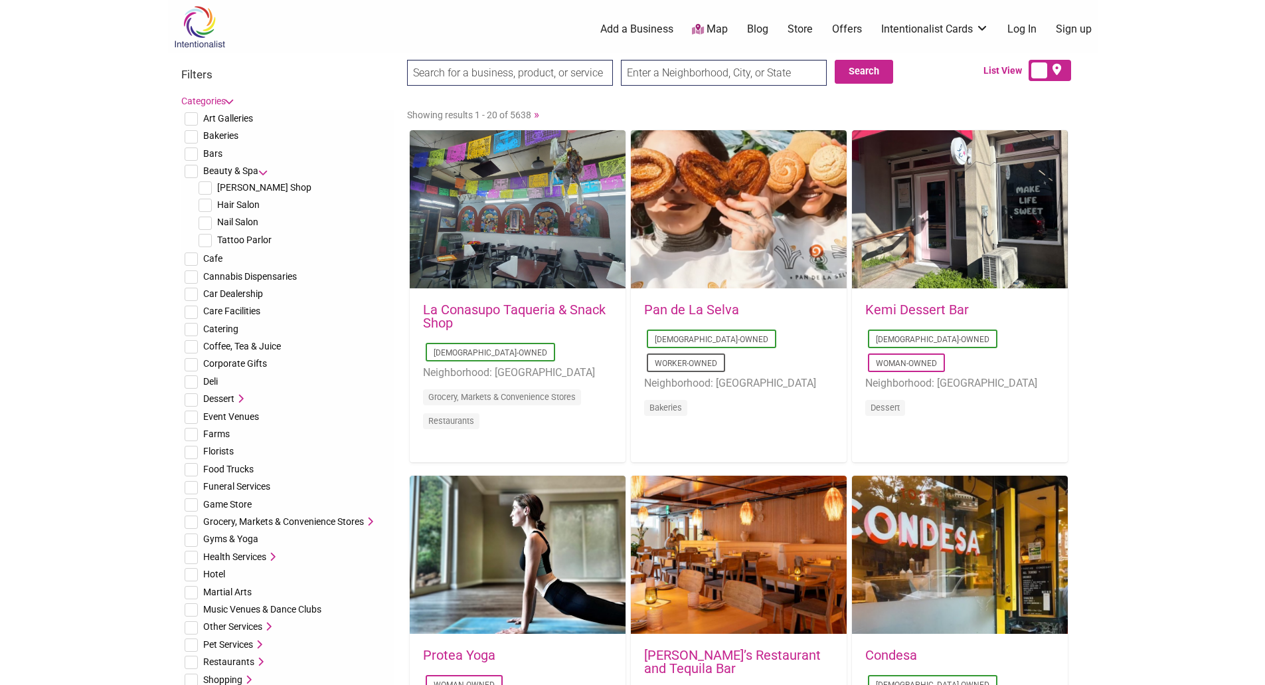
click at [266, 167] on icon at bounding box center [262, 170] width 9 height 9
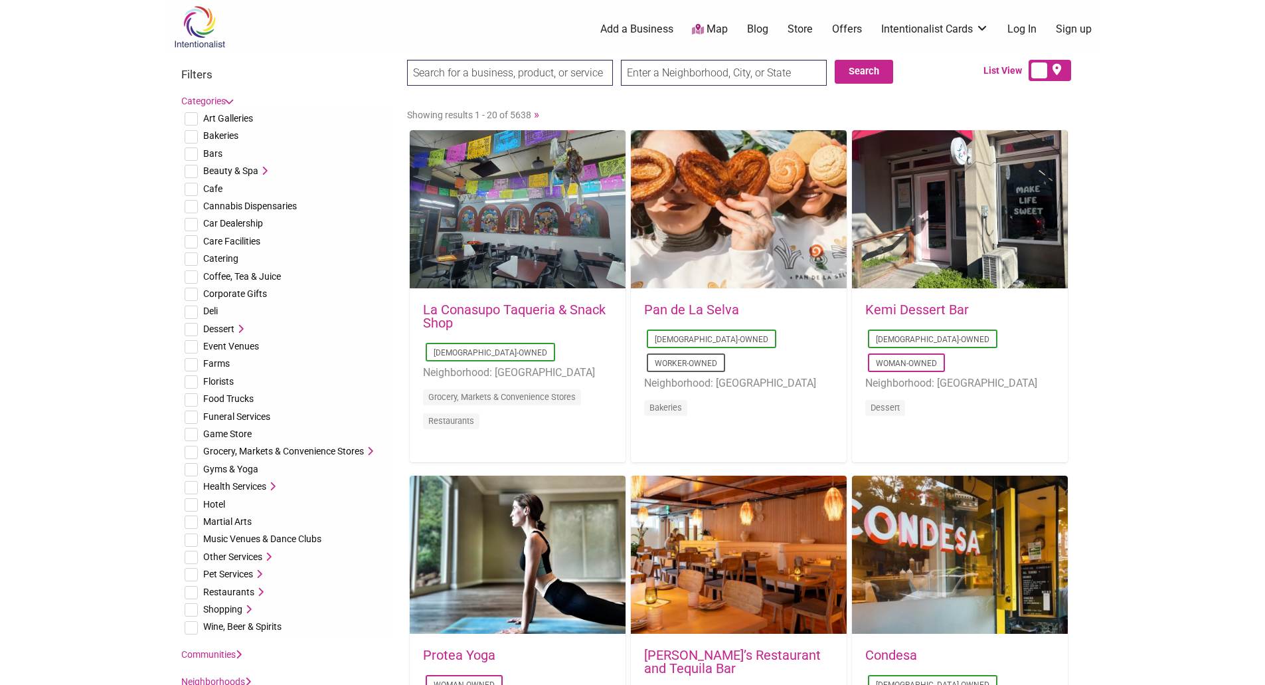
click at [195, 275] on input "checkbox" at bounding box center [191, 276] width 13 height 13
checkbox input "true"
click at [247, 608] on icon at bounding box center [246, 608] width 9 height 9
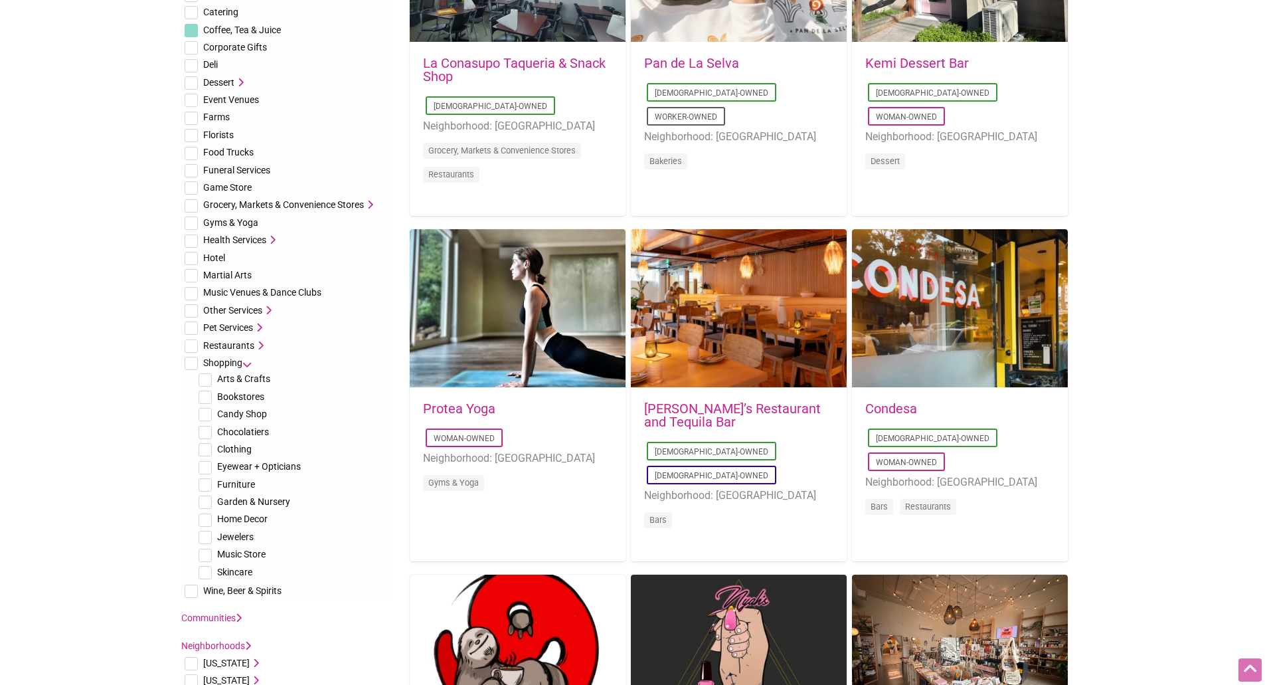
scroll to position [266, 0]
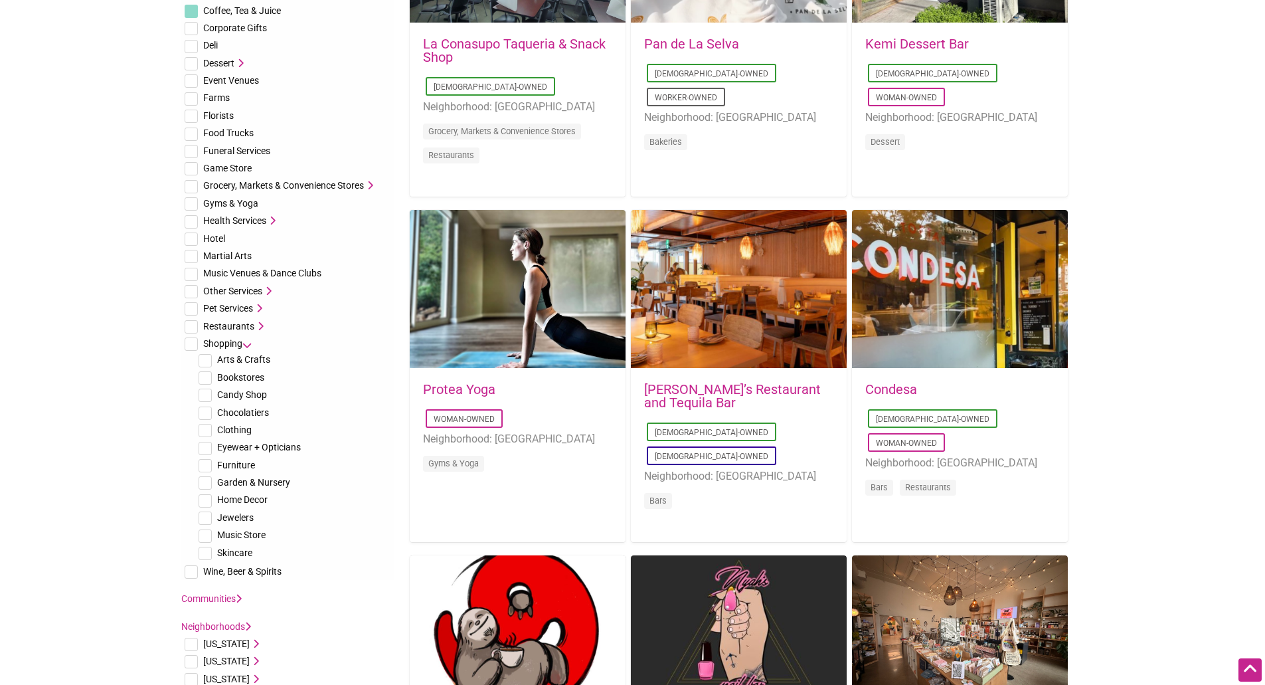
click at [205, 359] on input "checkbox" at bounding box center [205, 360] width 13 height 13
checkbox input "true"
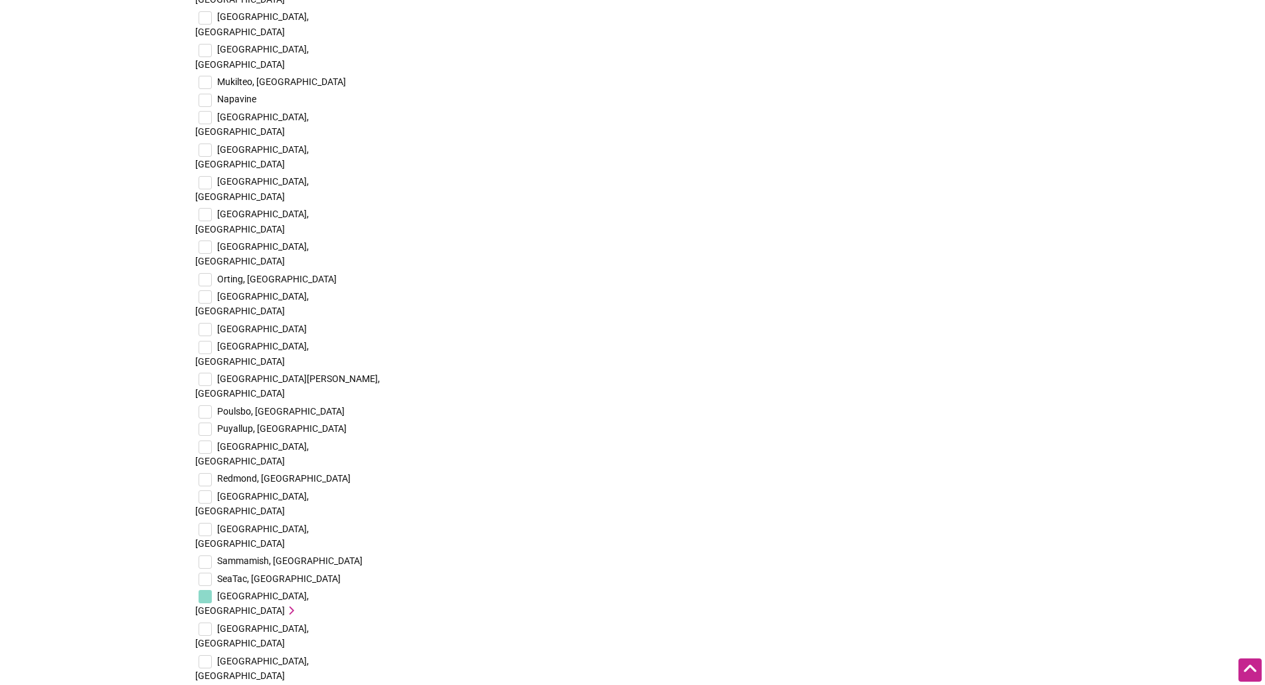
scroll to position [3414, 0]
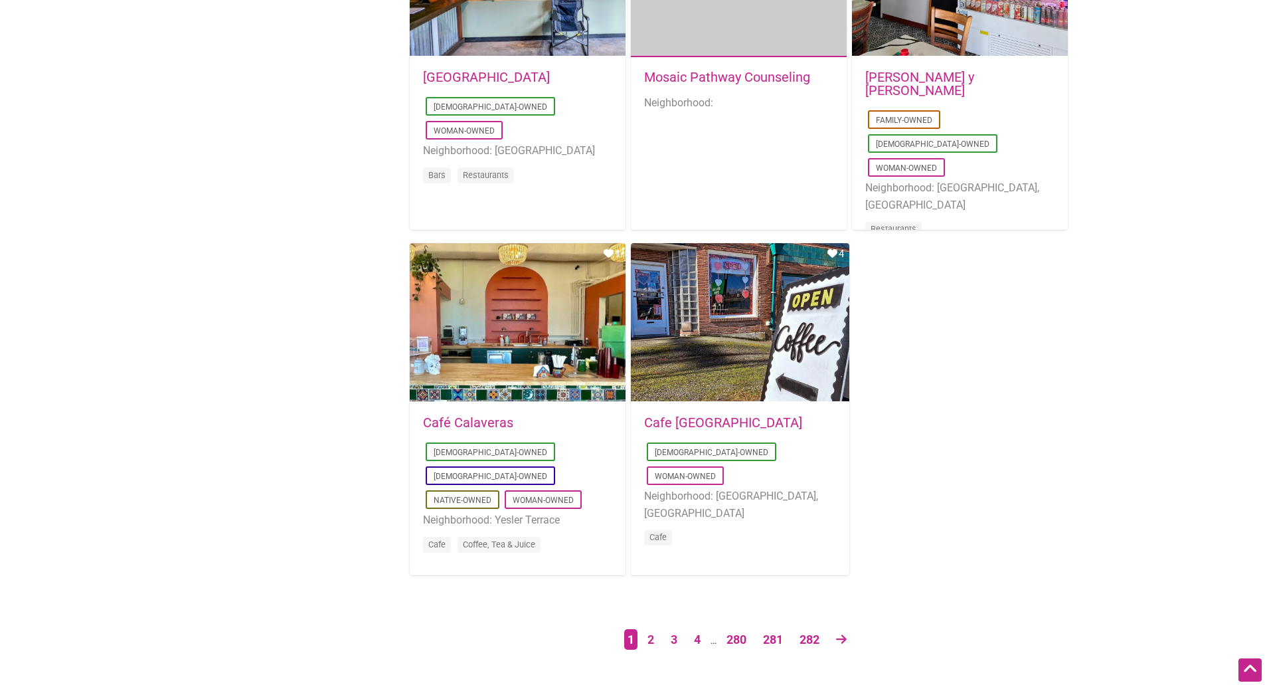
scroll to position [2126, 0]
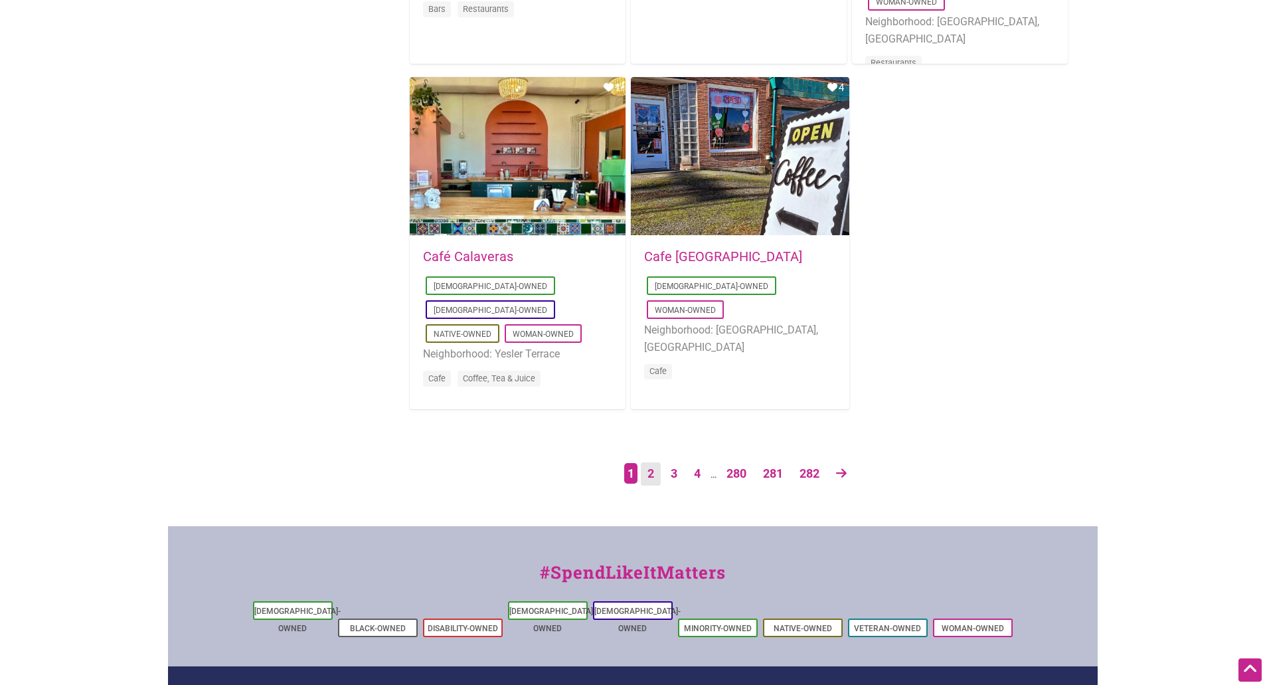
click at [646, 474] on link "2" at bounding box center [651, 473] width 20 height 23
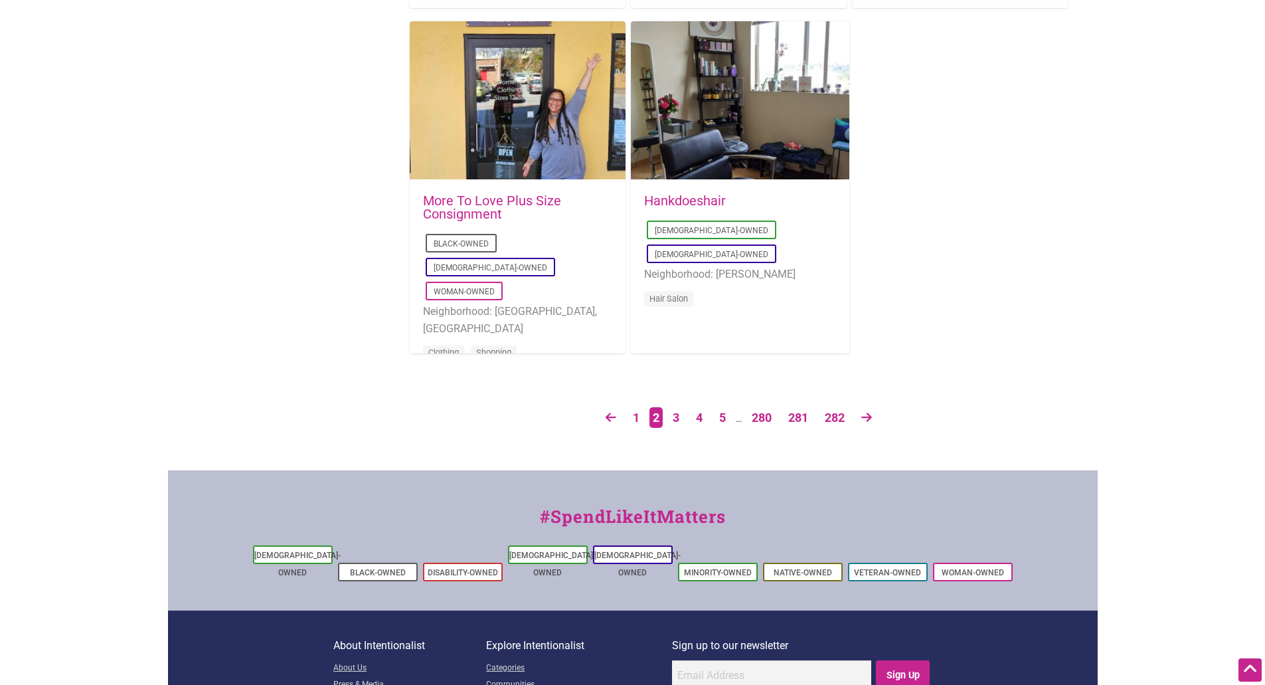
scroll to position [2192, 0]
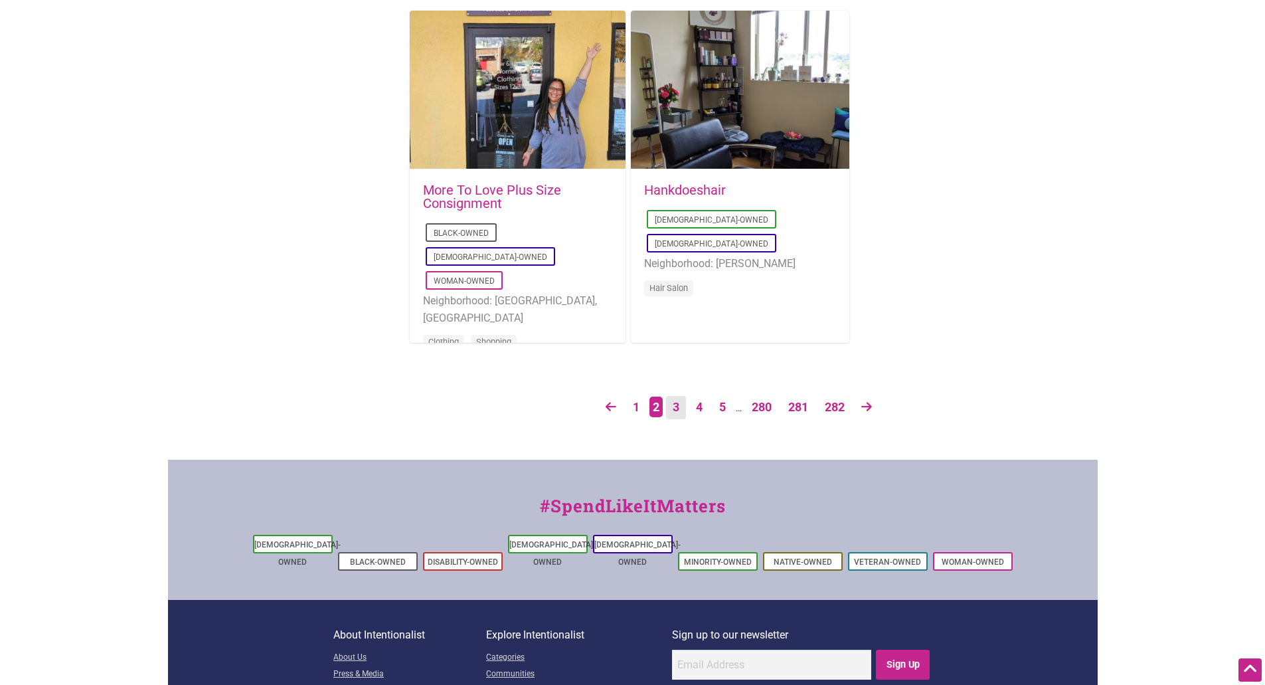
click at [676, 409] on link "3" at bounding box center [676, 407] width 20 height 23
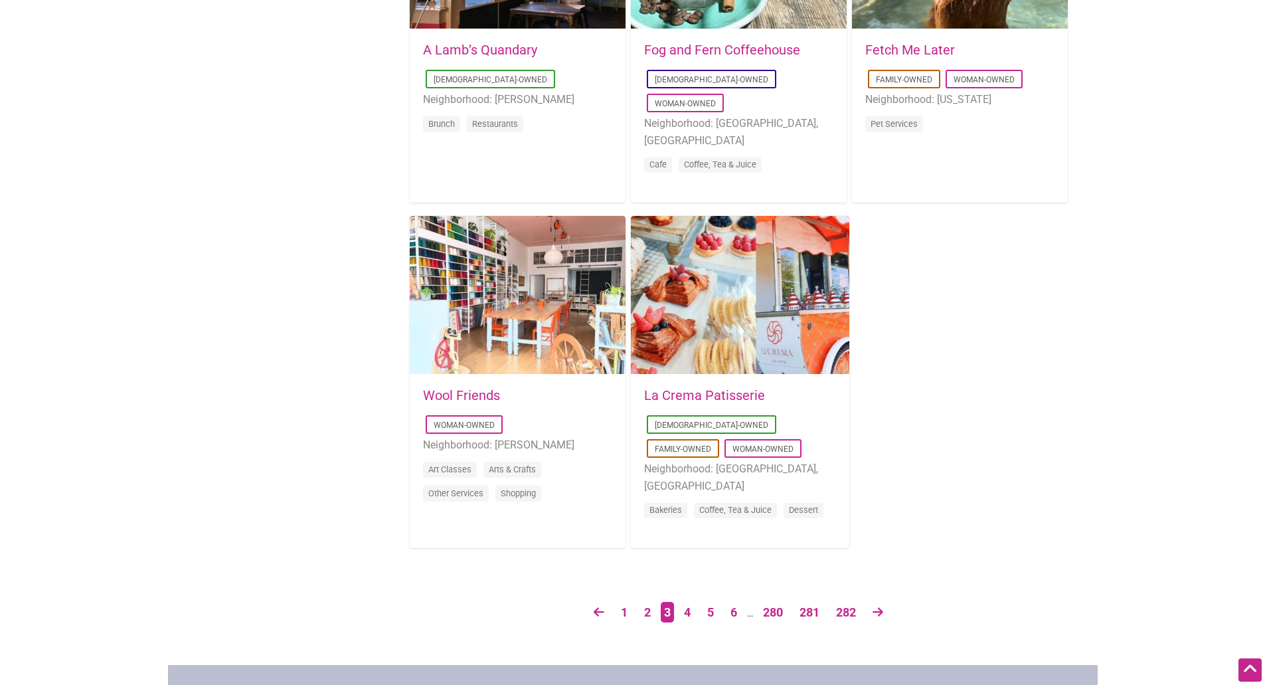
scroll to position [2192, 0]
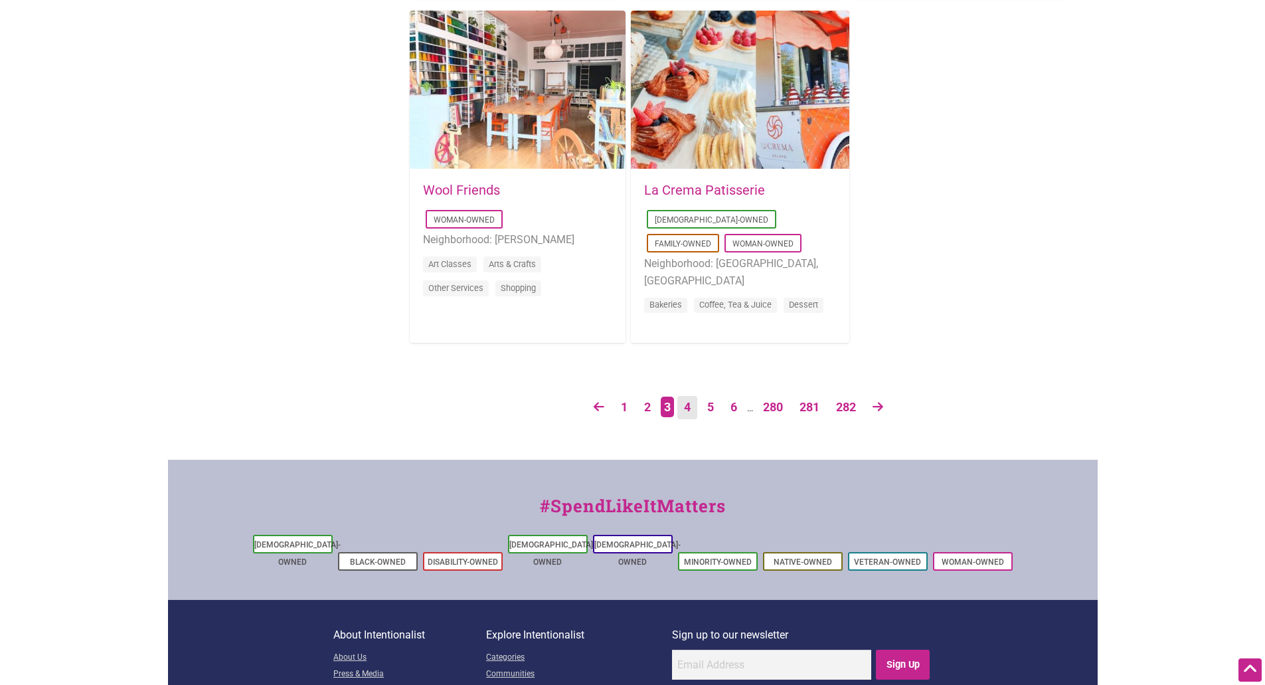
click at [691, 407] on link "4" at bounding box center [688, 407] width 20 height 23
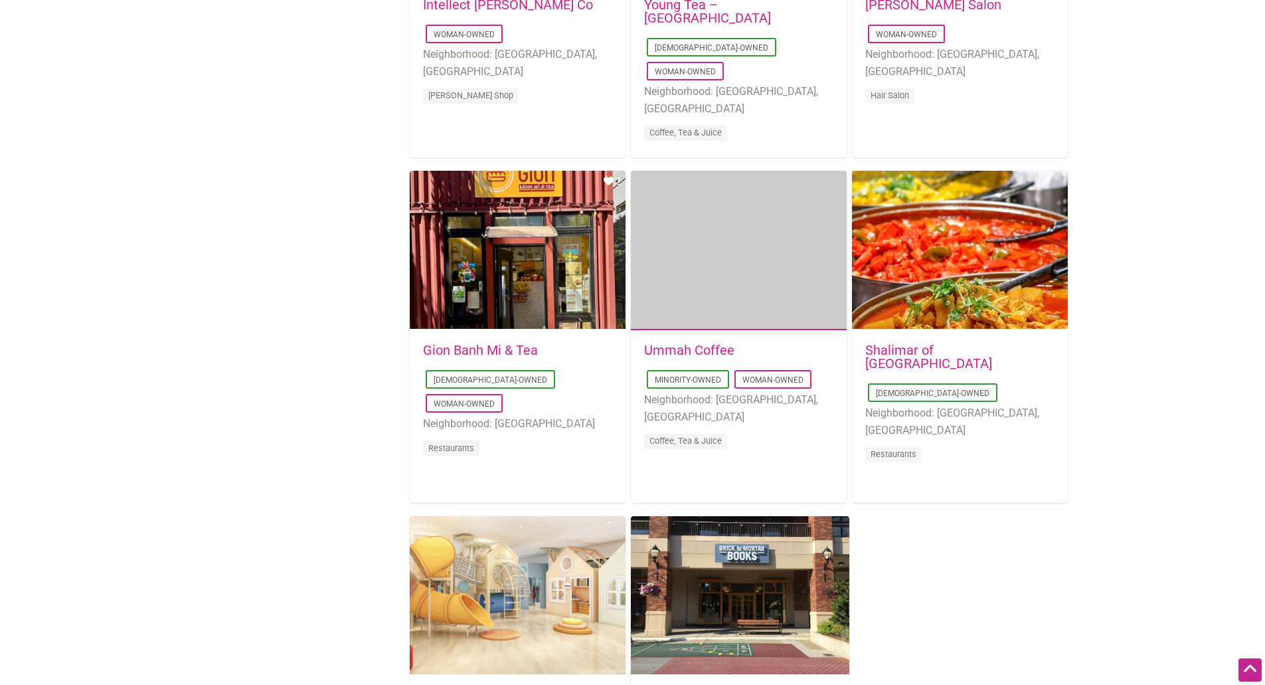
scroll to position [1993, 0]
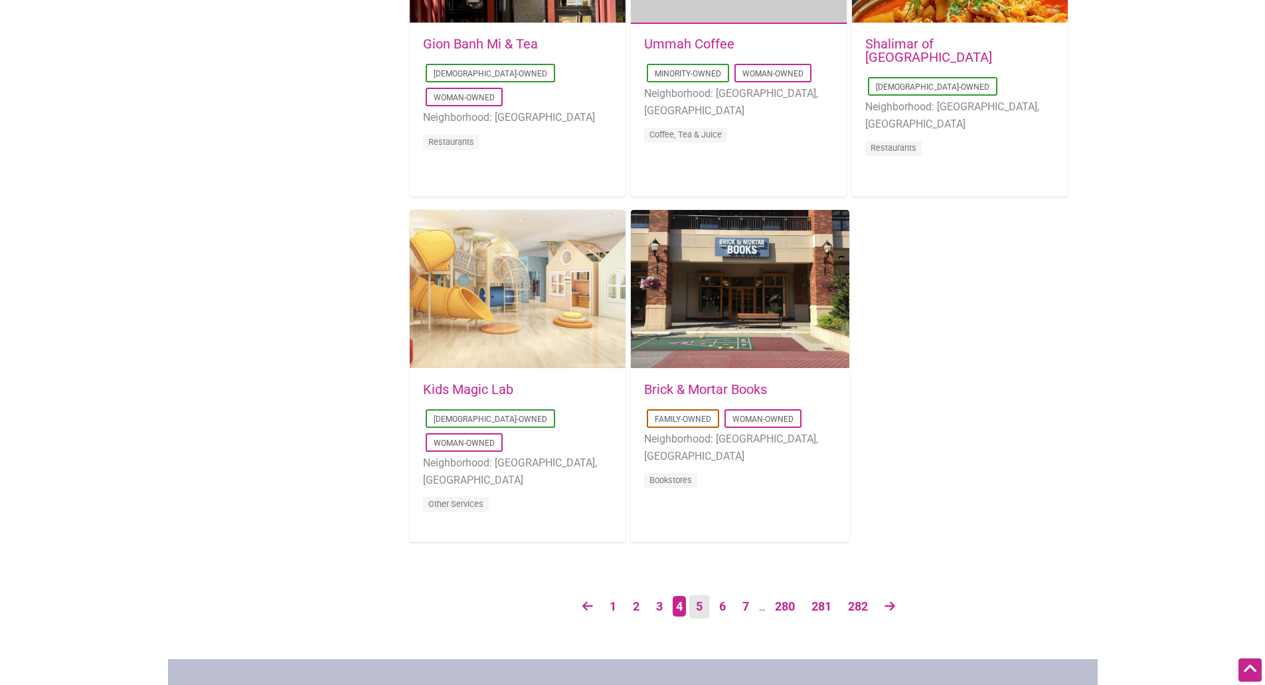
click at [697, 605] on link "5" at bounding box center [700, 606] width 20 height 23
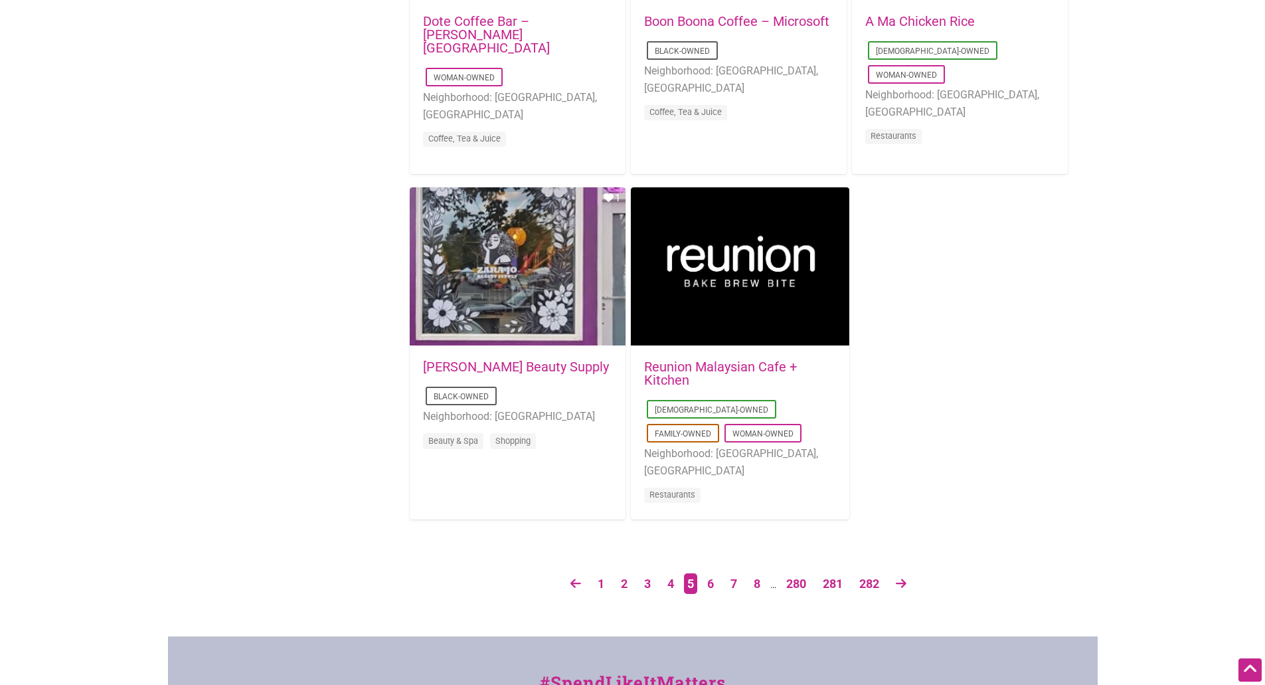
scroll to position [2126, 0]
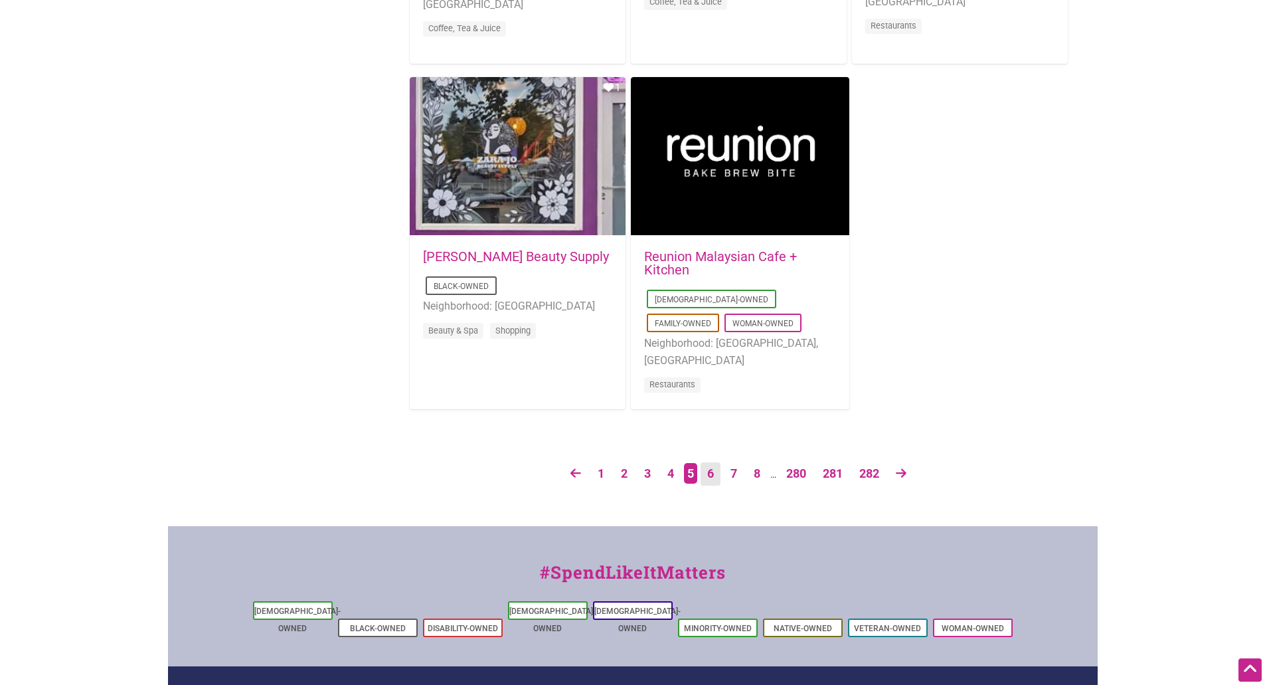
click at [710, 476] on link "6" at bounding box center [711, 473] width 20 height 23
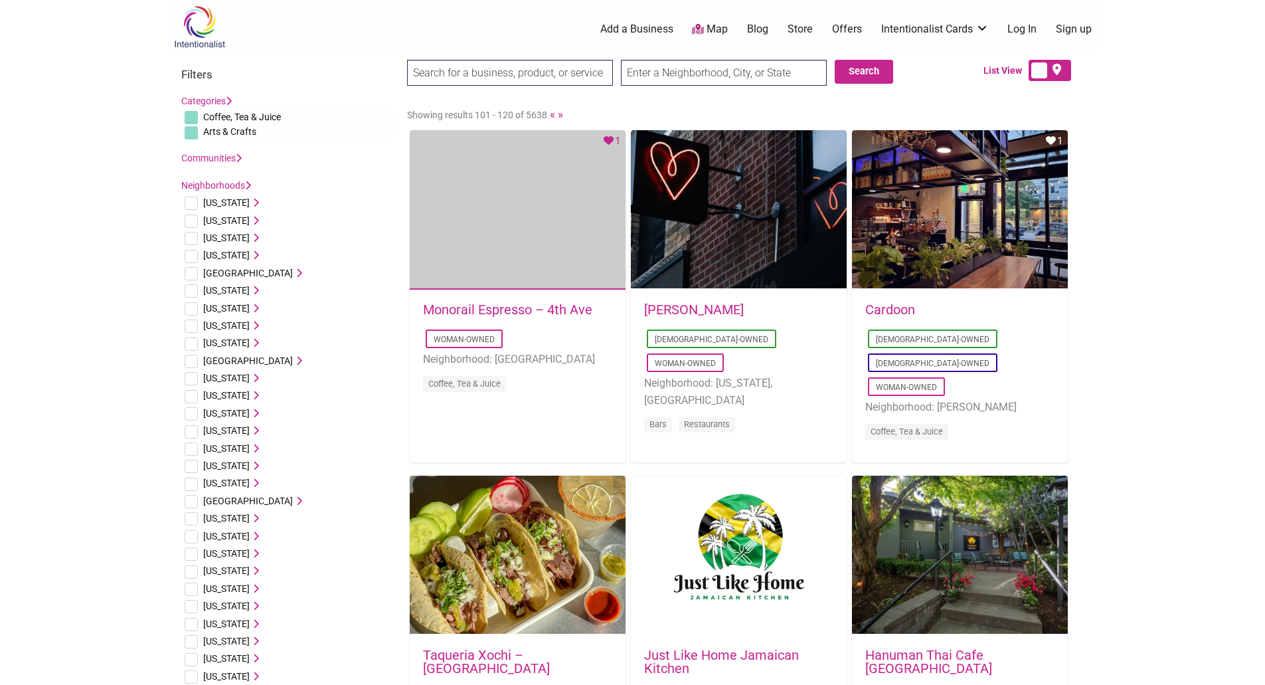
click at [239, 157] on icon at bounding box center [239, 157] width 6 height 9
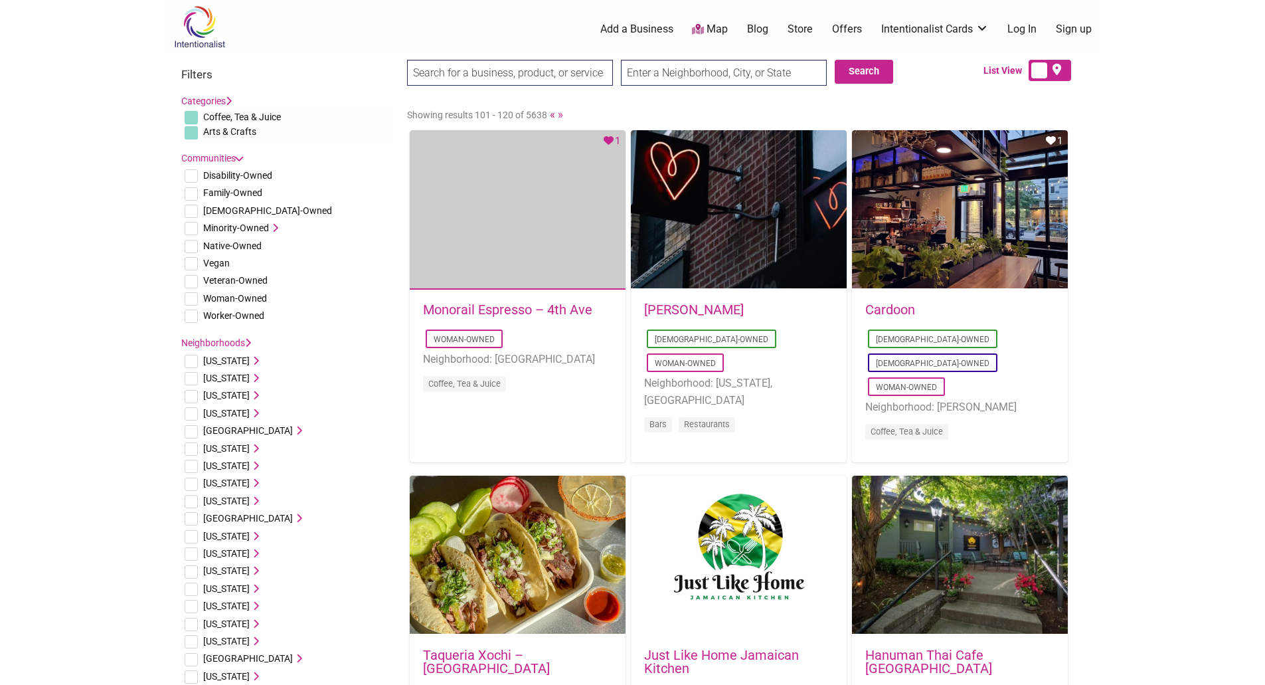
click at [239, 157] on icon at bounding box center [238, 158] width 9 height 6
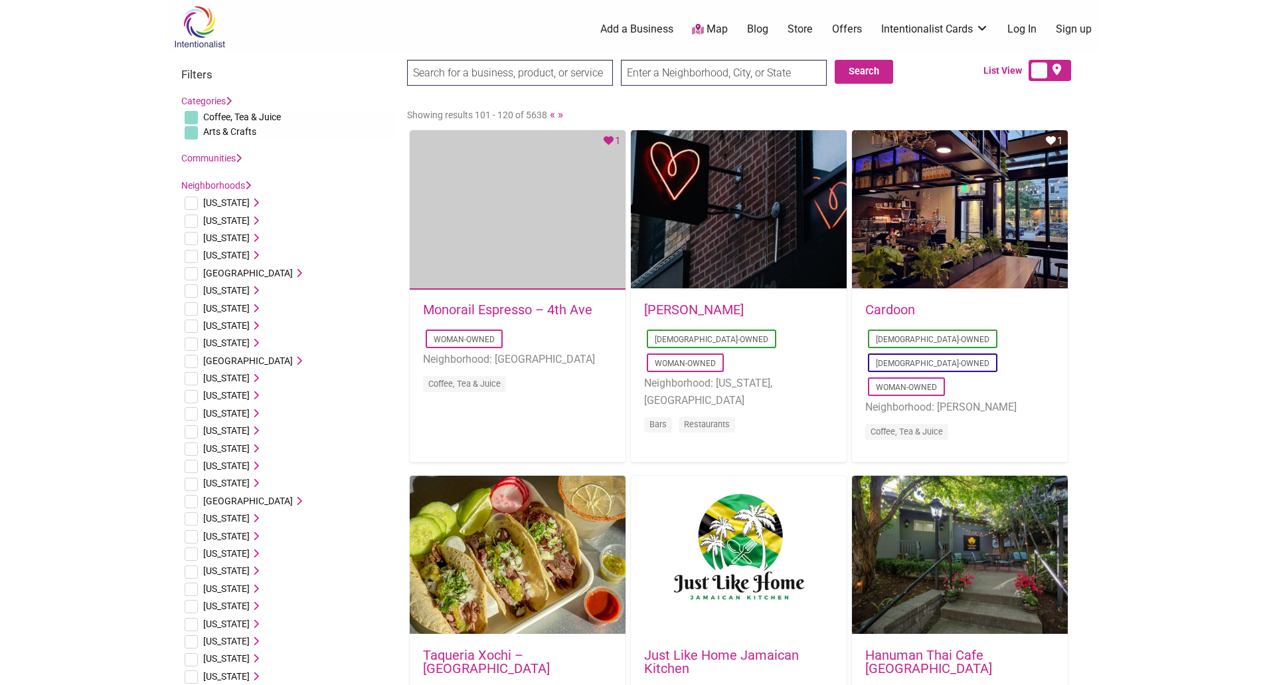
click at [193, 114] on input "checkbox" at bounding box center [191, 117] width 13 height 13
checkbox input "false"
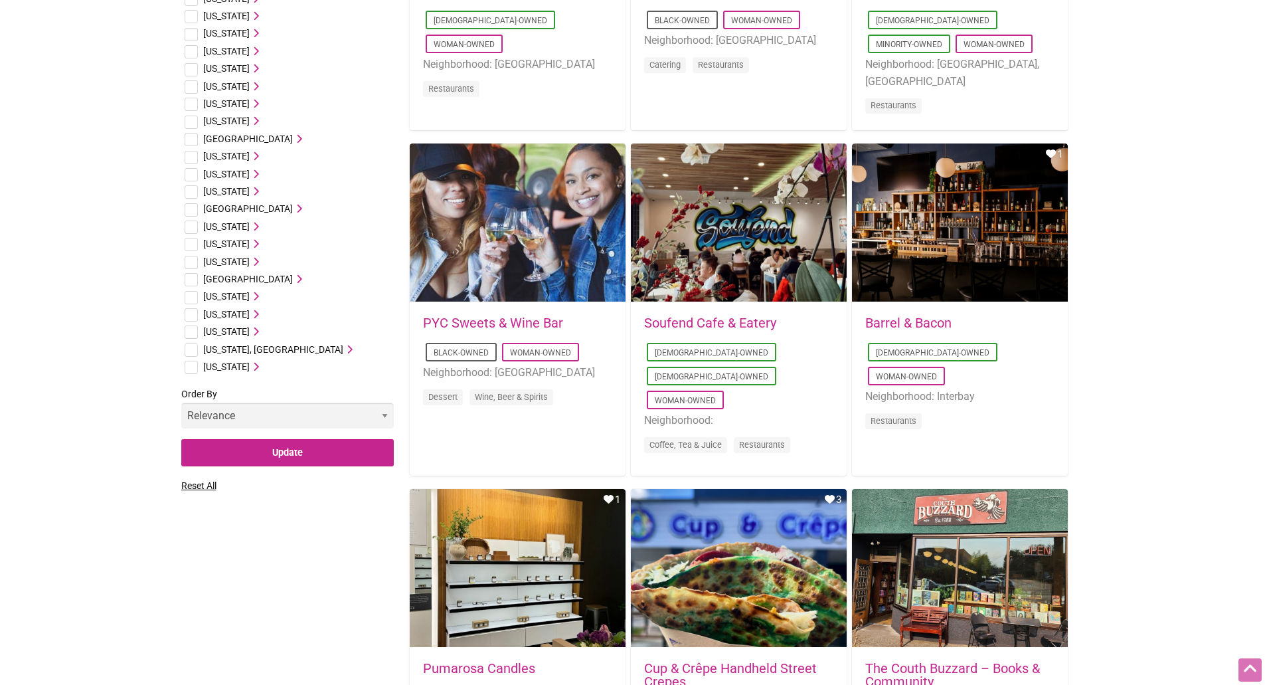
scroll to position [864, 0]
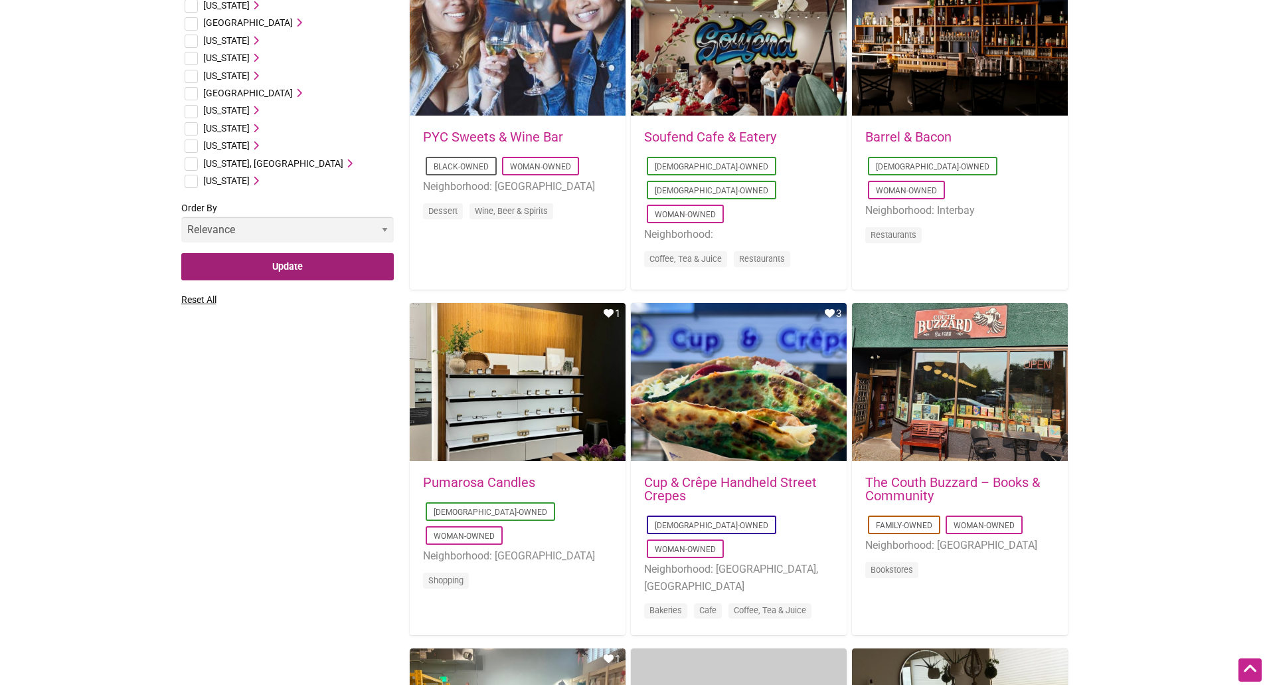
click at [317, 262] on input "Update" at bounding box center [287, 266] width 213 height 27
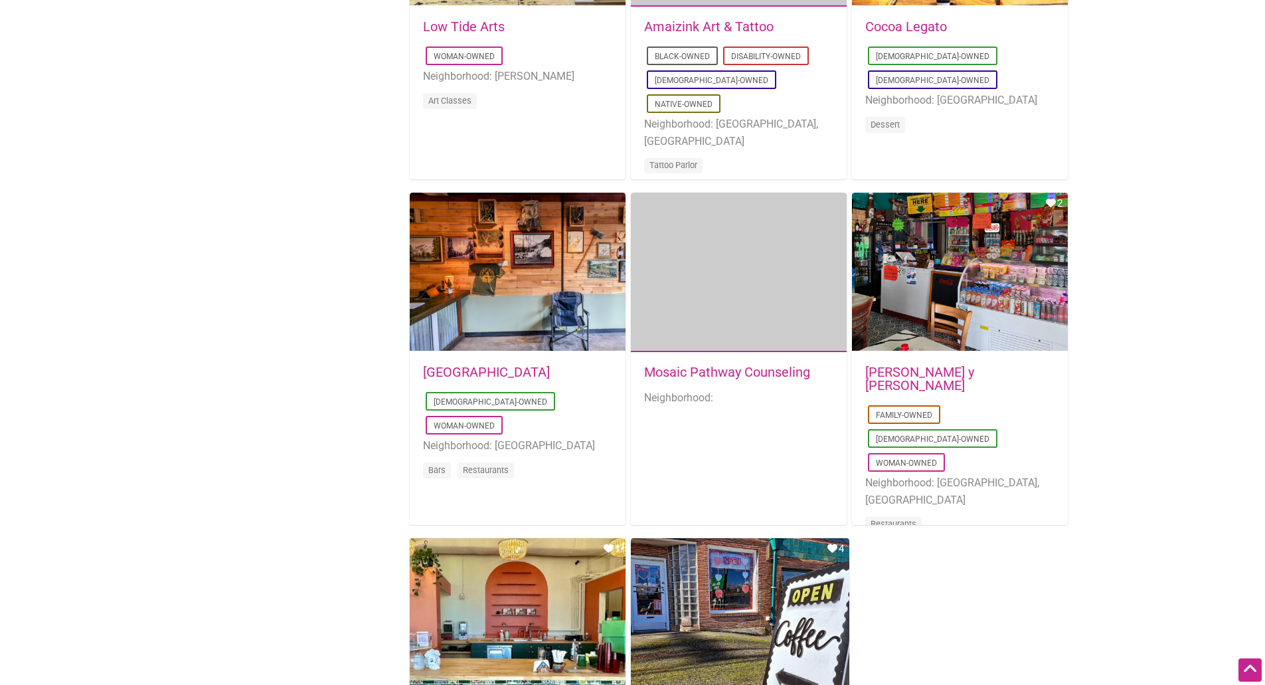
scroll to position [1860, 0]
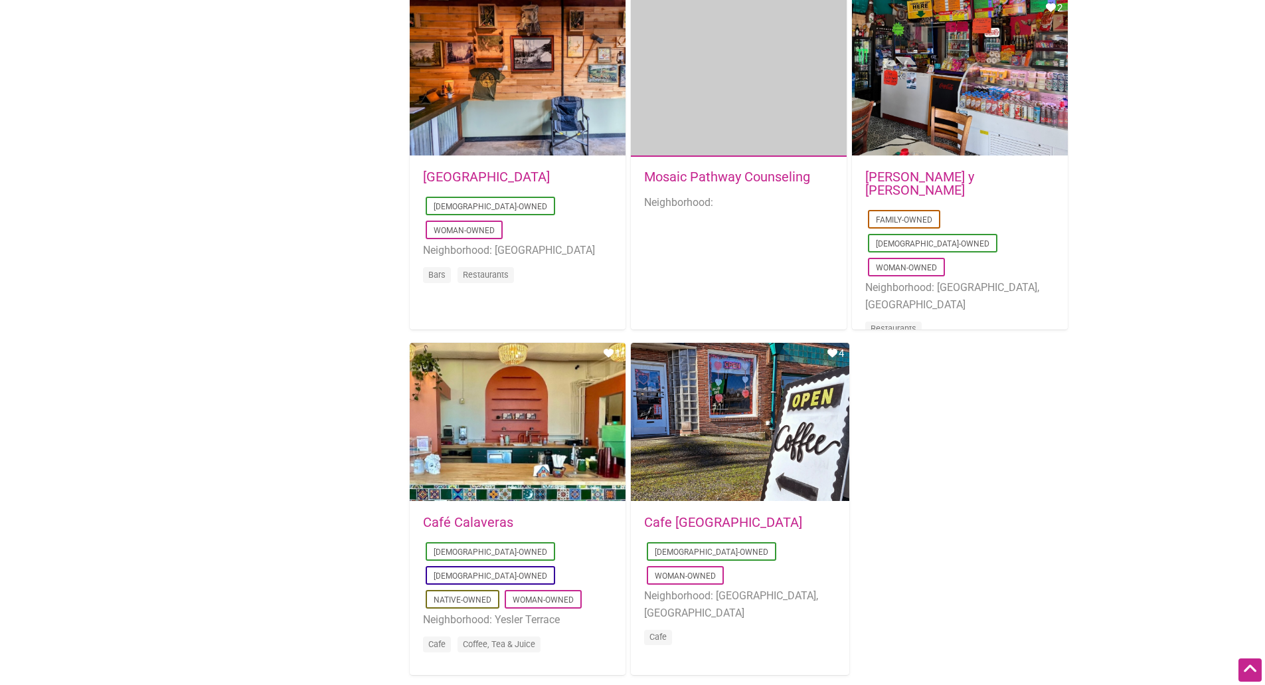
drag, startPoint x: 692, startPoint y: 521, endPoint x: 688, endPoint y: 509, distance: 12.0
click at [692, 521] on link "Cafe [GEOGRAPHIC_DATA]" at bounding box center [723, 522] width 158 height 16
